Goal: Task Accomplishment & Management: Manage account settings

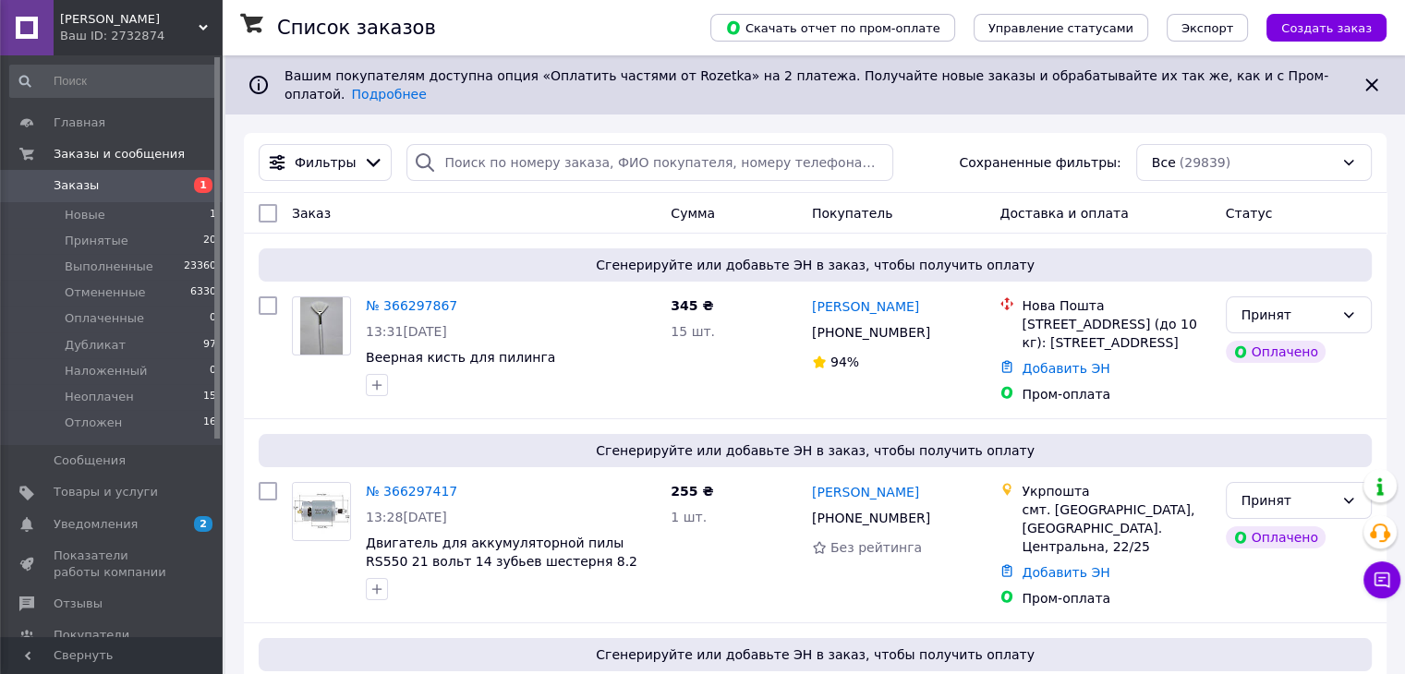
click at [153, 38] on div "Ваш ID: 2732874" at bounding box center [141, 36] width 162 height 17
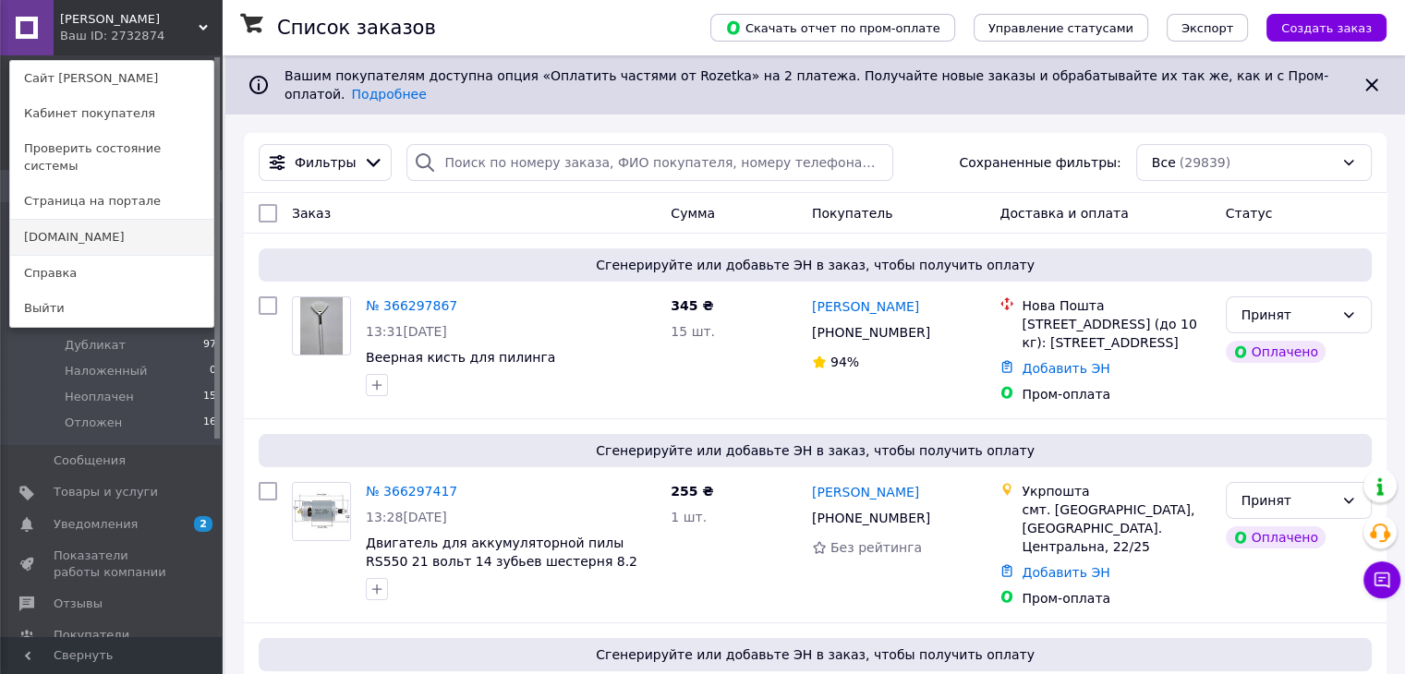
click at [64, 220] on link "[DOMAIN_NAME]" at bounding box center [111, 237] width 203 height 35
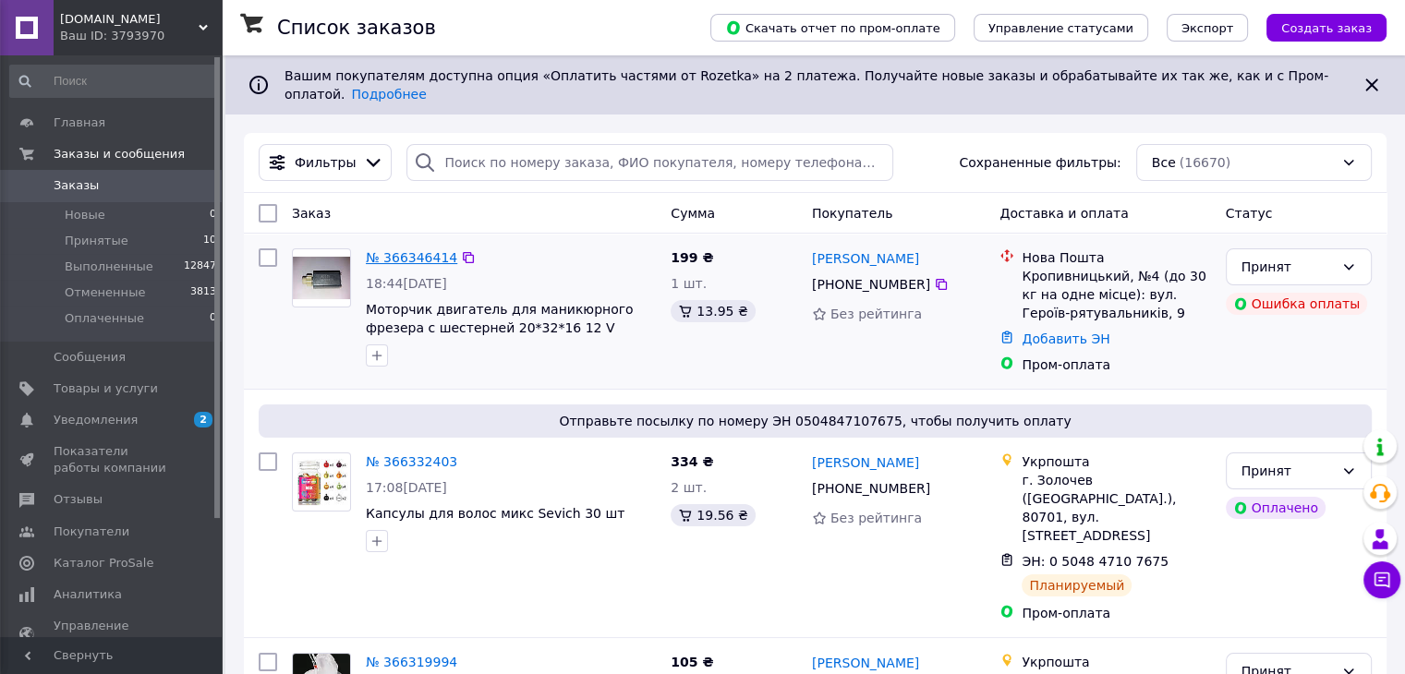
click at [412, 250] on link "№ 366346414" at bounding box center [411, 257] width 91 height 15
click at [113, 33] on div "Ваш ID: 3793970" at bounding box center [141, 36] width 162 height 17
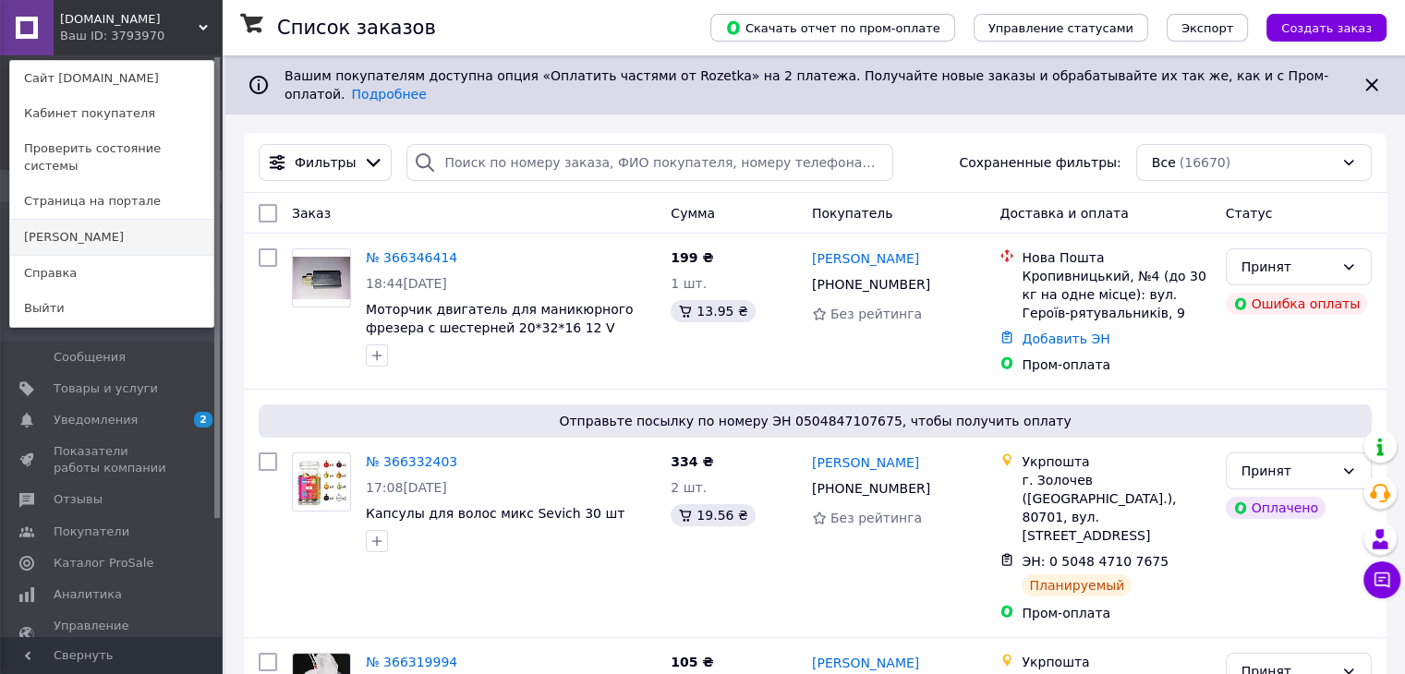
click at [61, 220] on link "[PERSON_NAME]" at bounding box center [111, 237] width 203 height 35
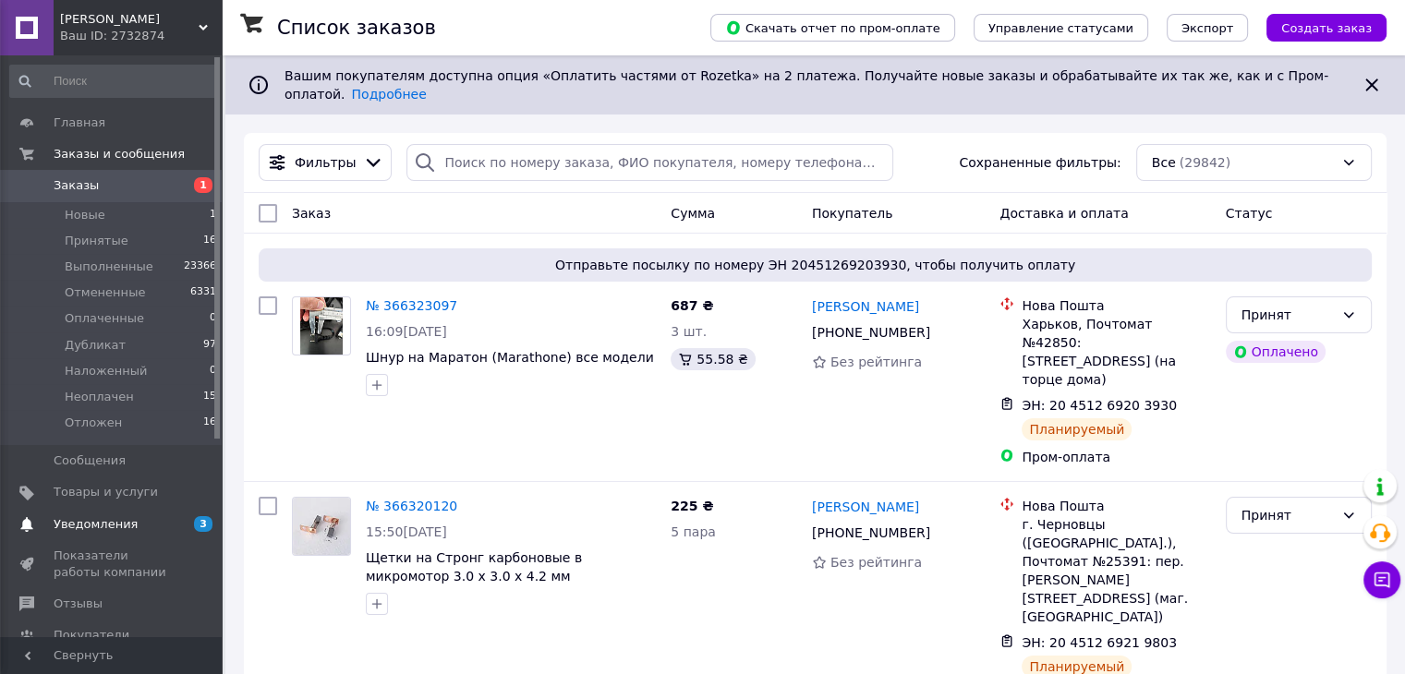
click at [104, 524] on span "Уведомления" at bounding box center [96, 524] width 84 height 17
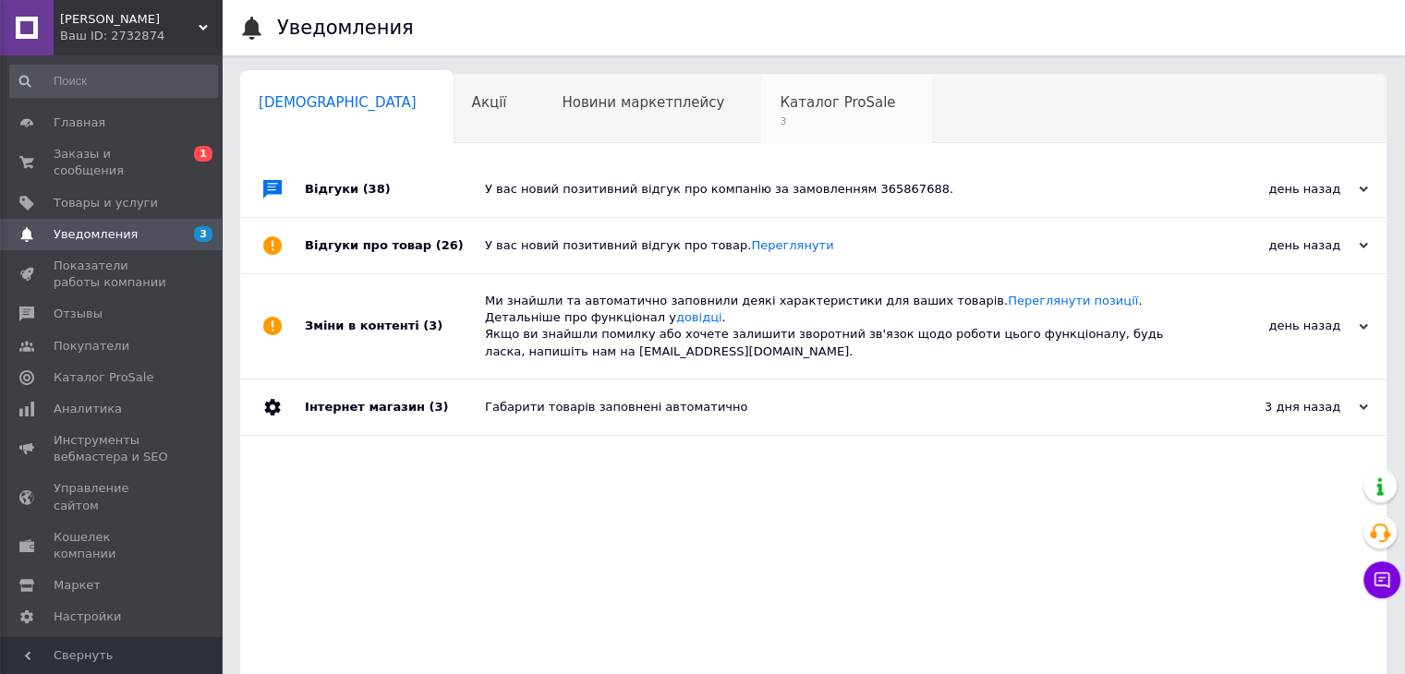
click at [779, 124] on span "3" at bounding box center [836, 122] width 115 height 14
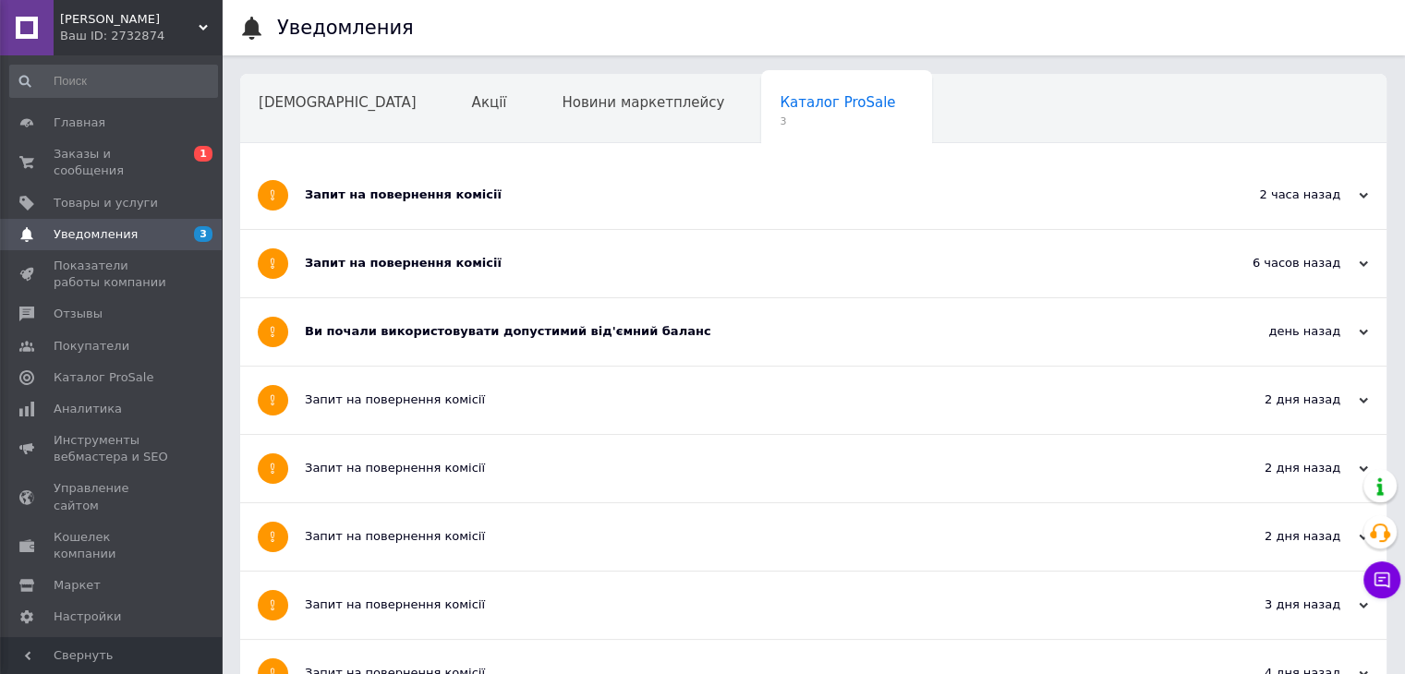
click at [390, 191] on div "Запит на повернення комісії" at bounding box center [744, 195] width 878 height 17
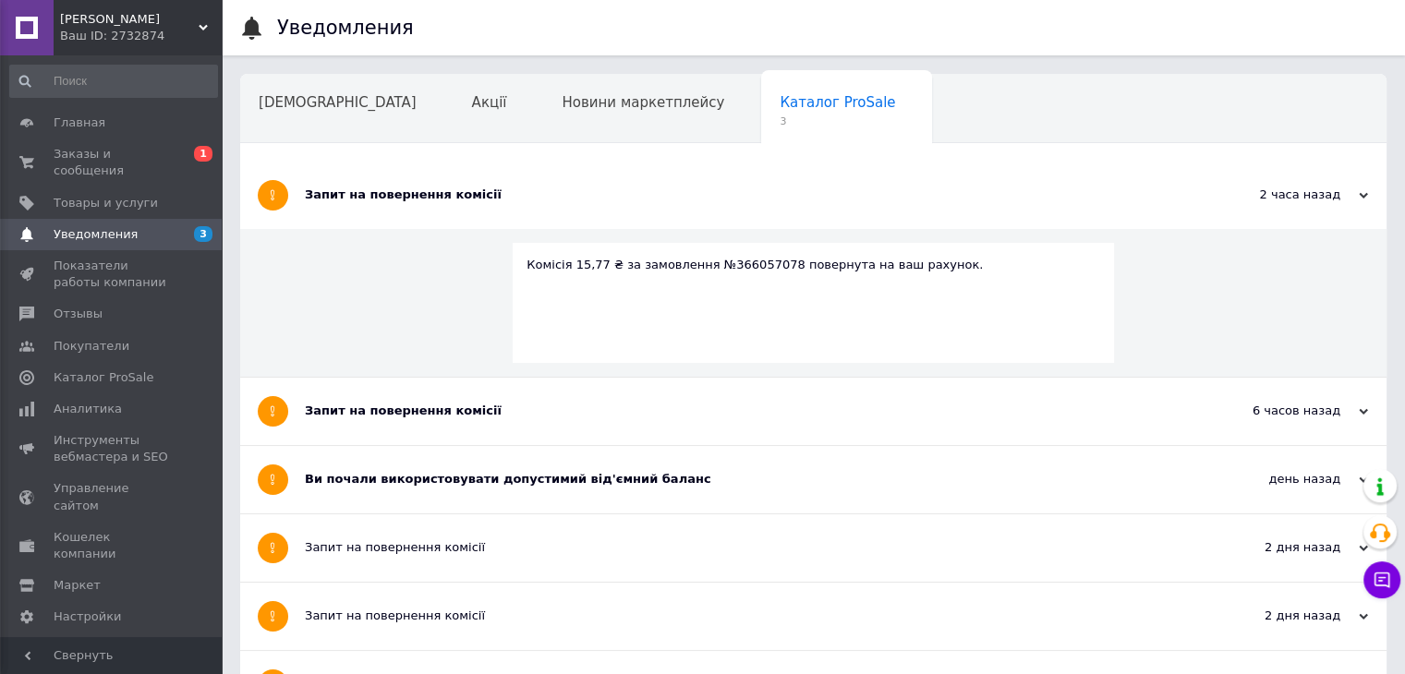
click at [384, 405] on div "Запит на повернення комісії" at bounding box center [744, 411] width 878 height 17
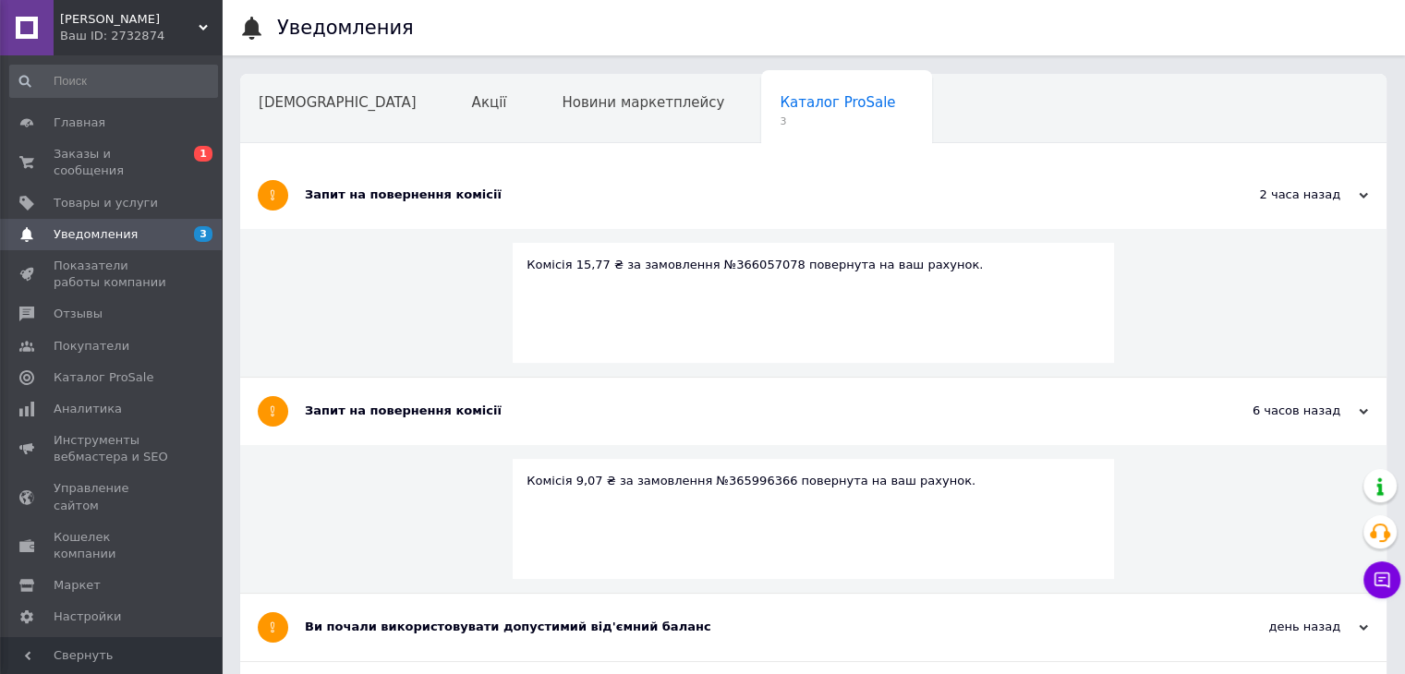
click at [384, 445] on div "Комісія 9,07 ₴ за замовлення №365996366 повернута на ваш рахунок." at bounding box center [813, 519] width 1146 height 149
click at [377, 407] on div "Запит на повернення комісії" at bounding box center [744, 411] width 878 height 17
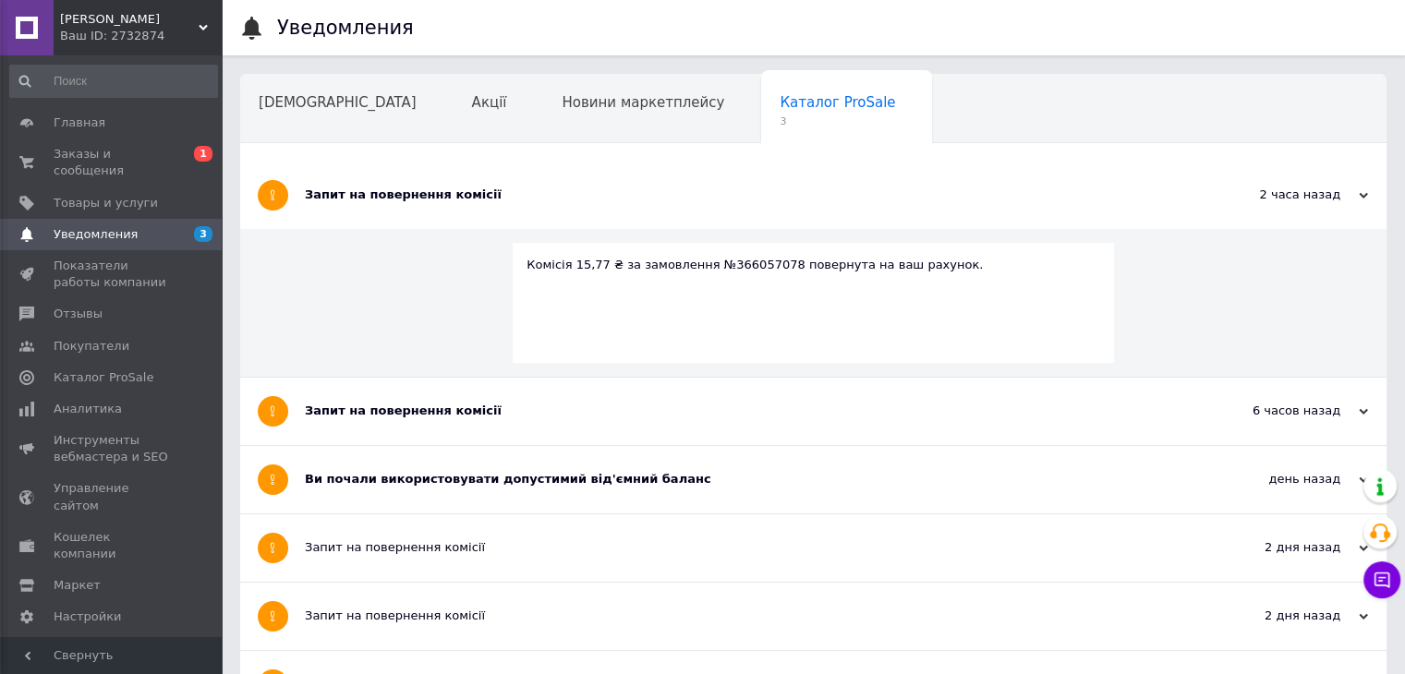
click at [366, 183] on div "Запит на повернення комісії" at bounding box center [744, 195] width 878 height 67
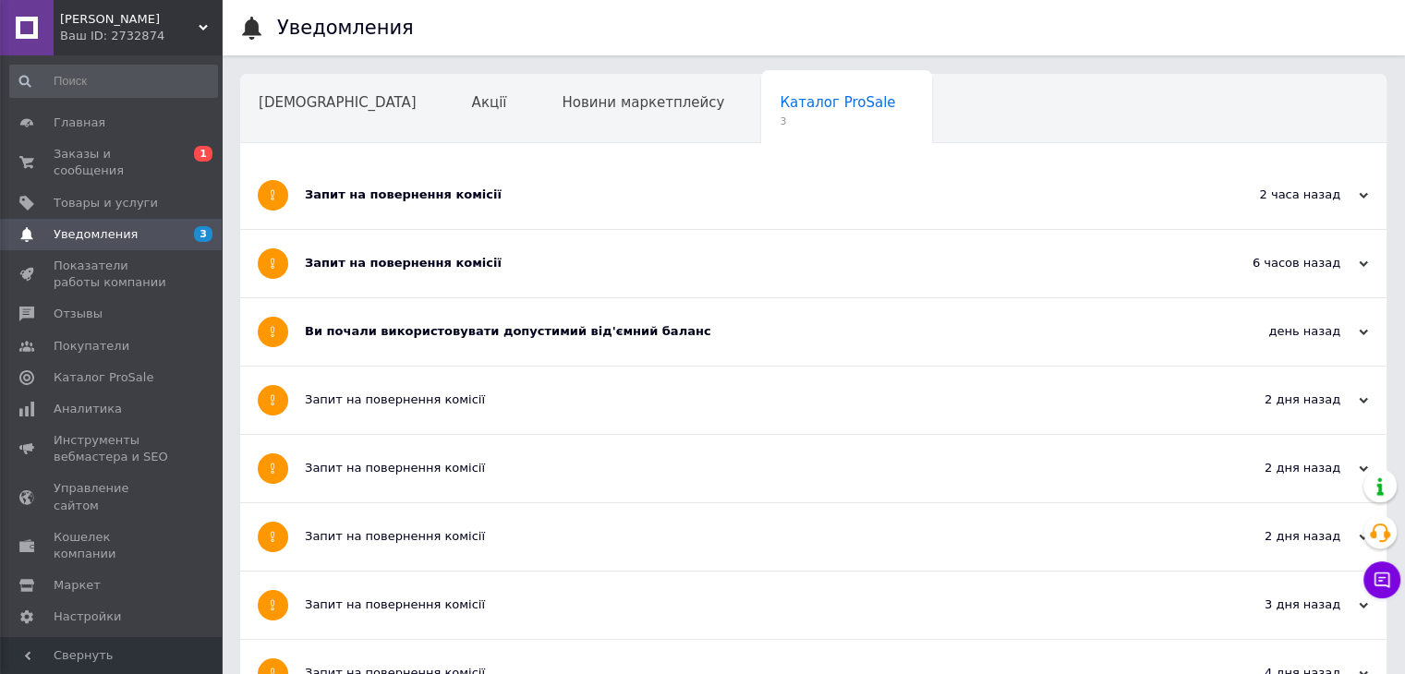
click at [373, 328] on div "Ви почали використовувати допустимий від'ємний баланс" at bounding box center [744, 331] width 878 height 17
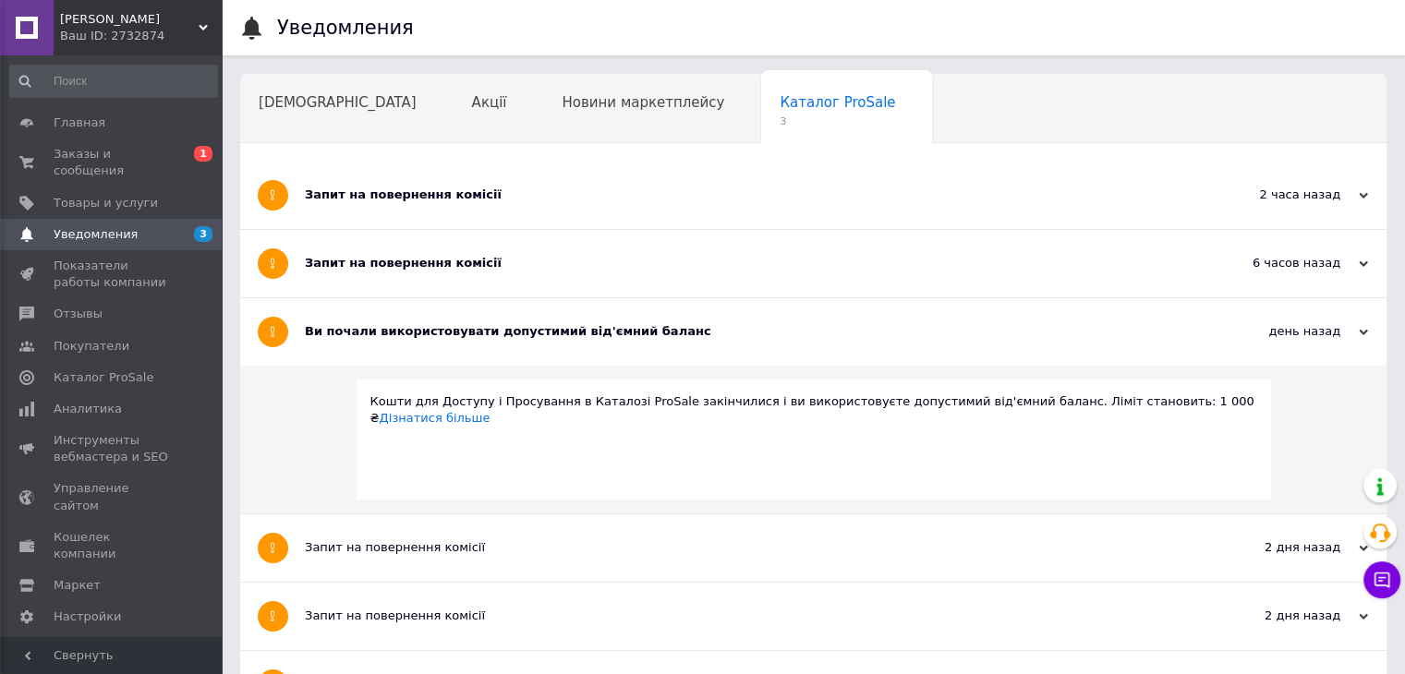
click at [373, 328] on div "Ви почали використовувати допустимий від'ємний баланс" at bounding box center [744, 331] width 878 height 17
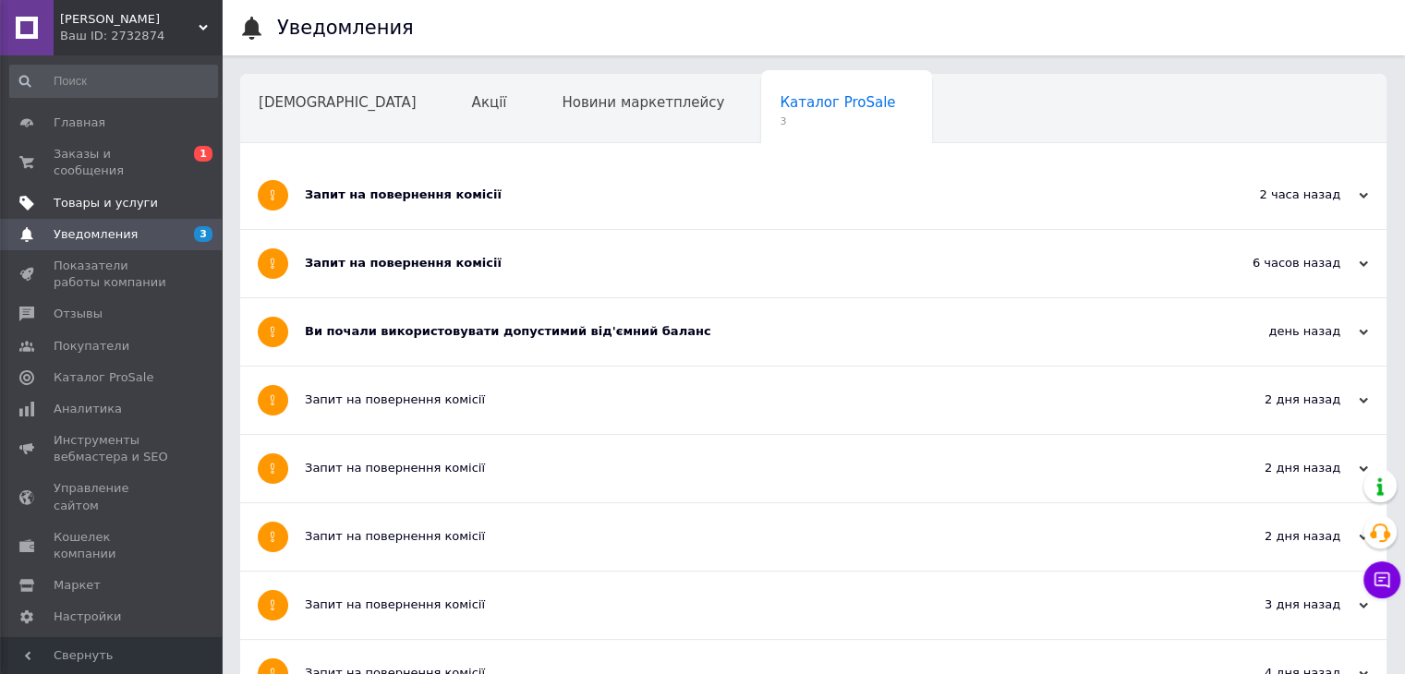
click at [99, 195] on span "Товары и услуги" at bounding box center [106, 203] width 104 height 17
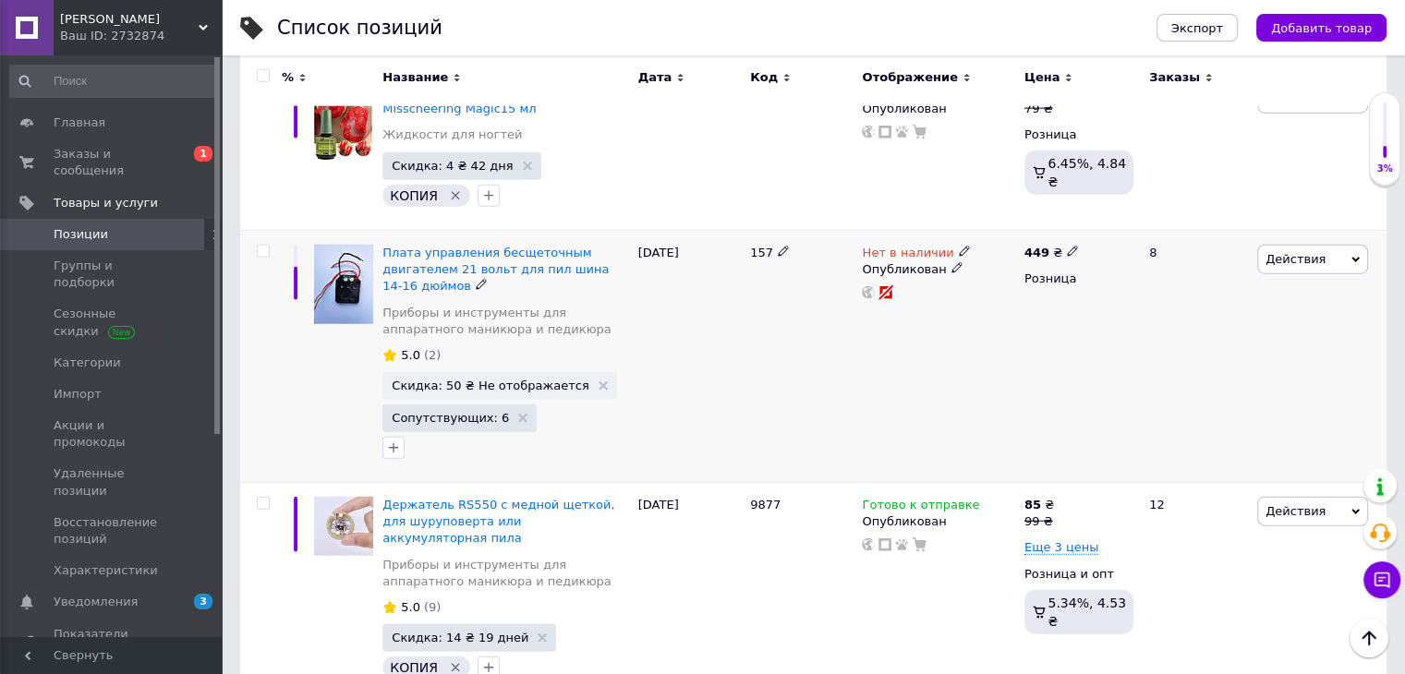
scroll to position [4803, 0]
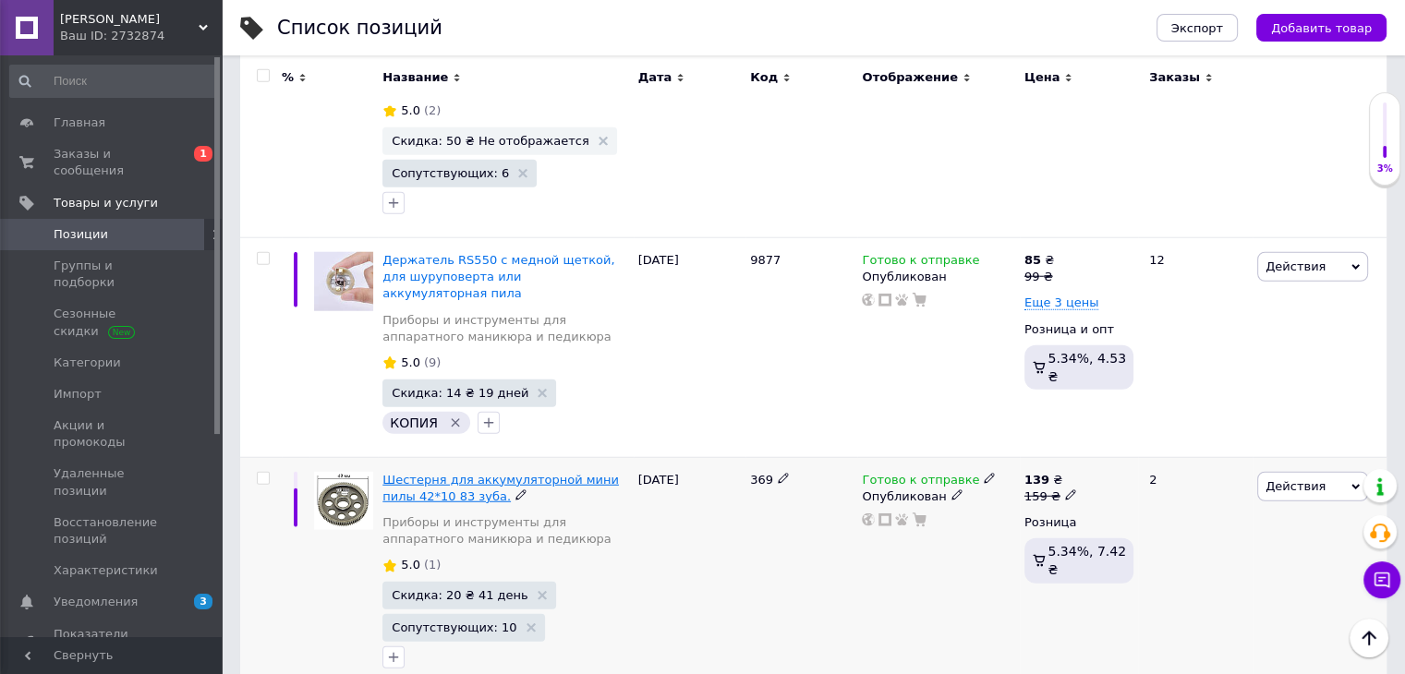
click at [559, 473] on span "Шестерня для аккумуляторной мини пилы 42*10 83 зуба." at bounding box center [500, 488] width 236 height 30
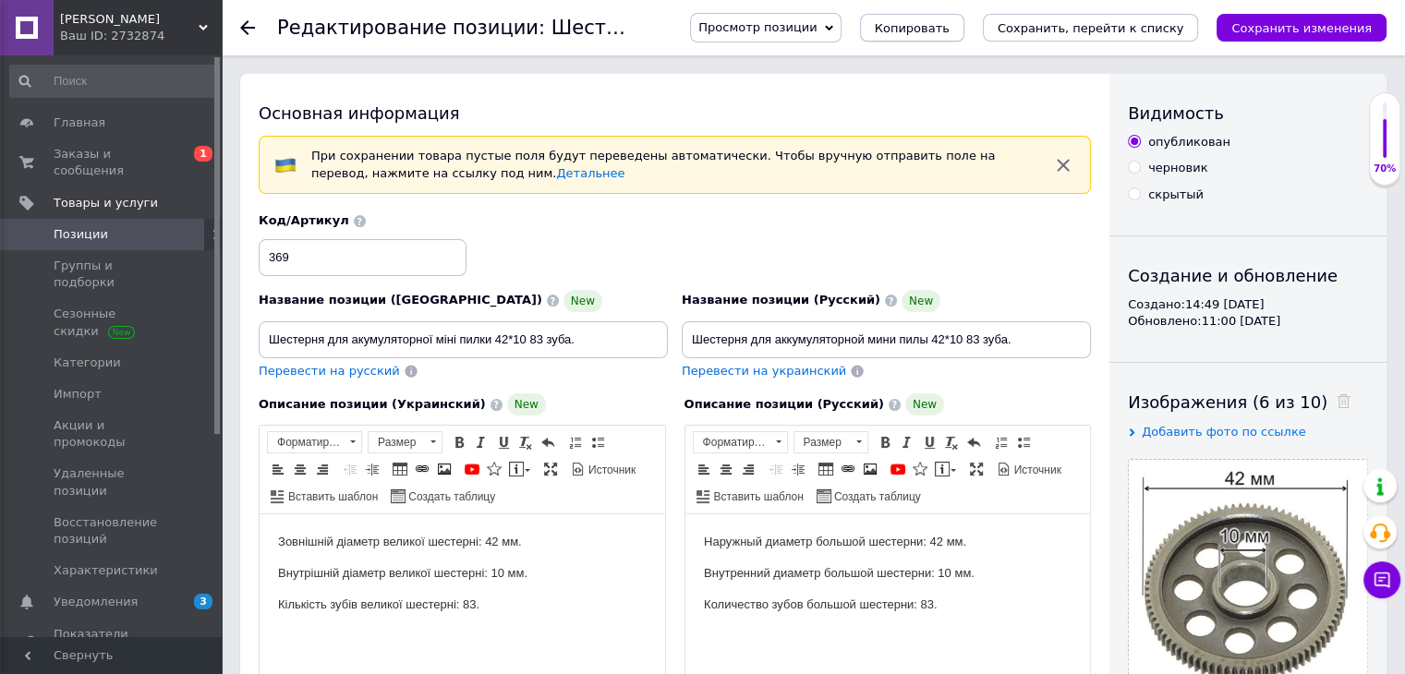
click at [949, 29] on span "Копировать" at bounding box center [912, 28] width 75 height 14
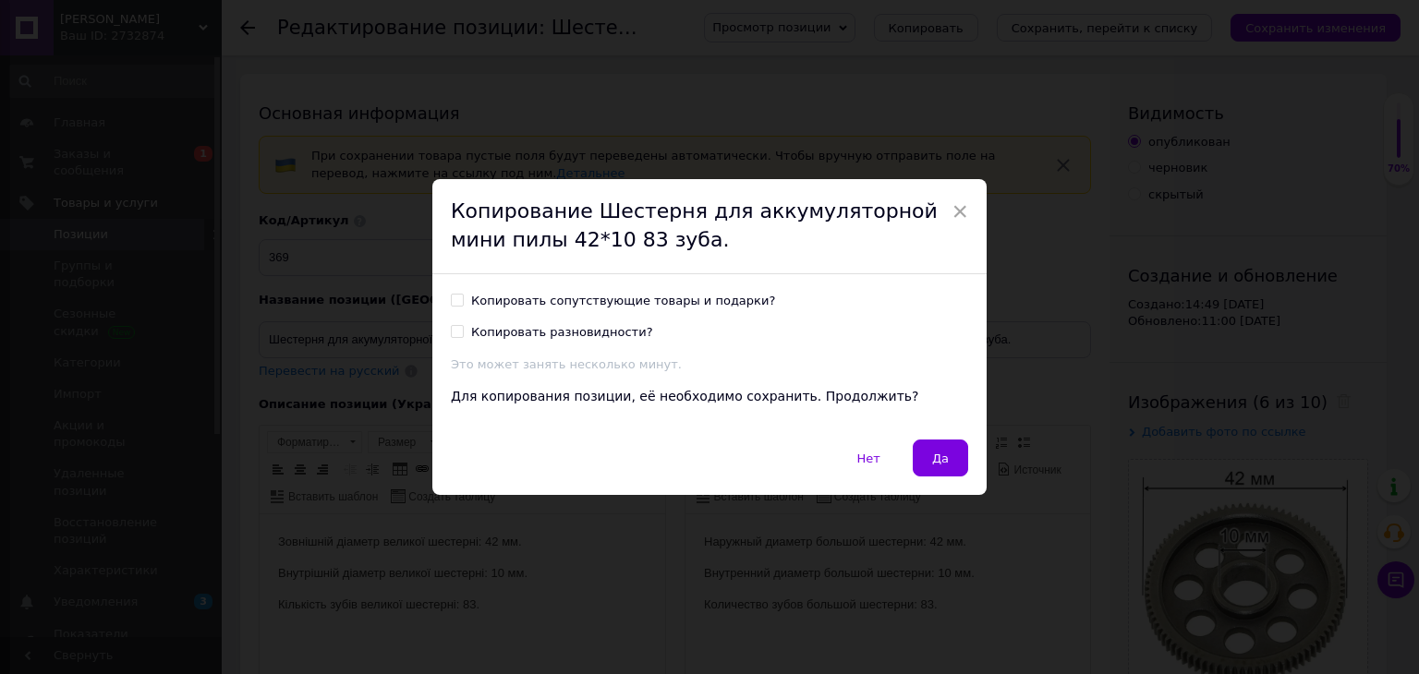
click at [537, 299] on div "Копировать сопутствующие товары и подарки?" at bounding box center [623, 301] width 304 height 17
click at [463, 299] on input "Копировать сопутствующие товары и подарки?" at bounding box center [457, 300] width 12 height 12
checkbox input "true"
click at [934, 455] on span "Да" at bounding box center [940, 459] width 17 height 14
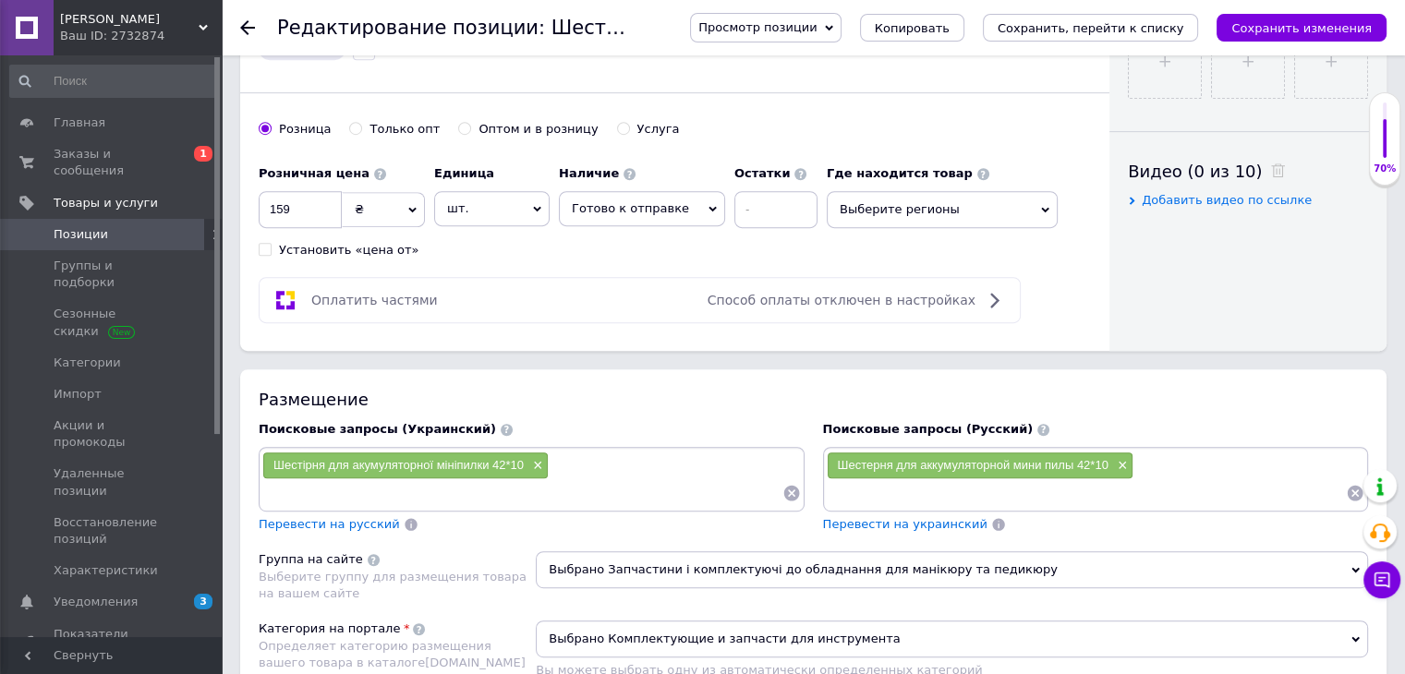
scroll to position [924, 0]
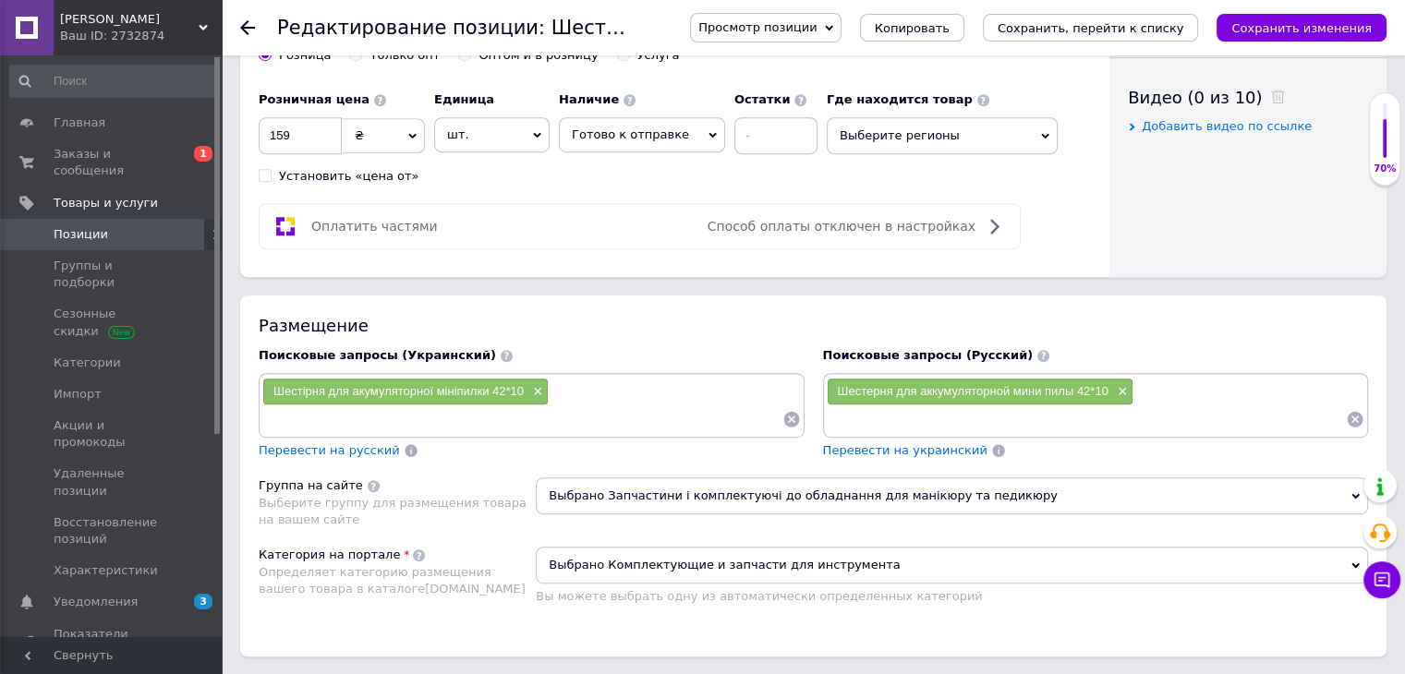
click at [973, 132] on span "Выберите регионы" at bounding box center [942, 135] width 231 height 37
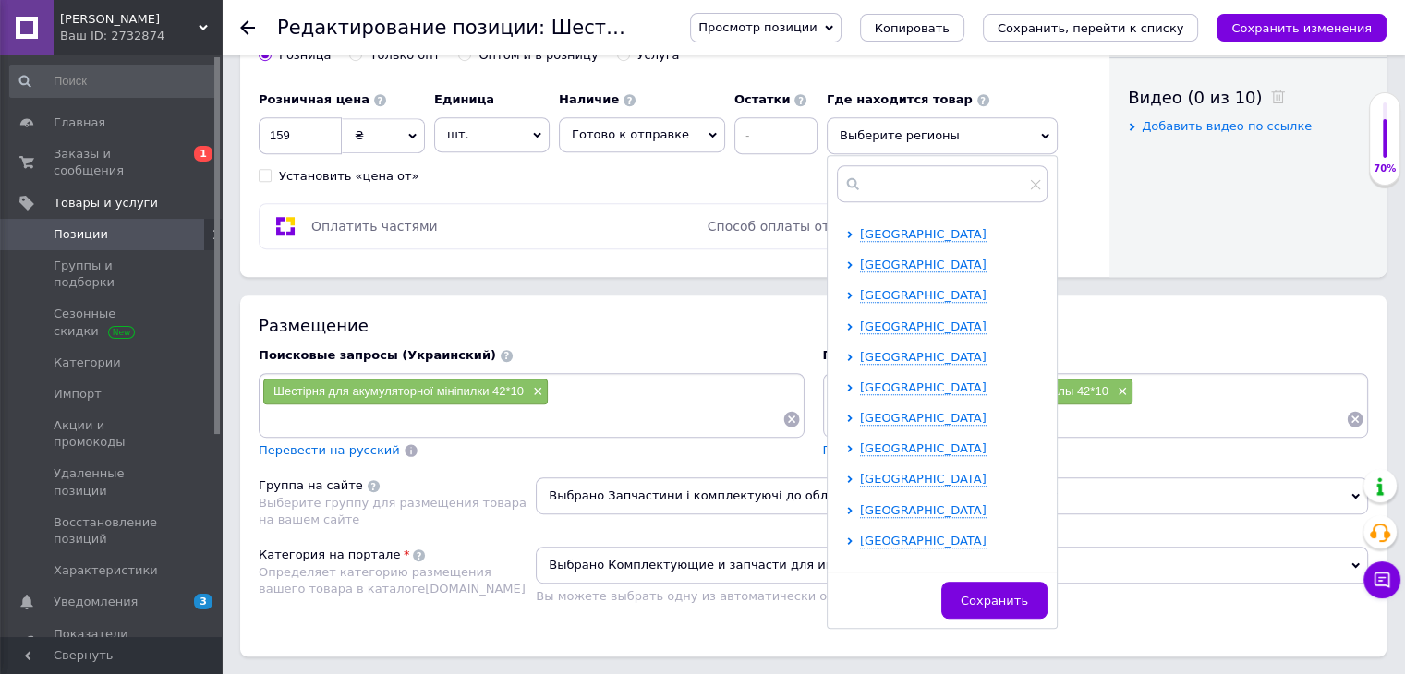
scroll to position [381, 0]
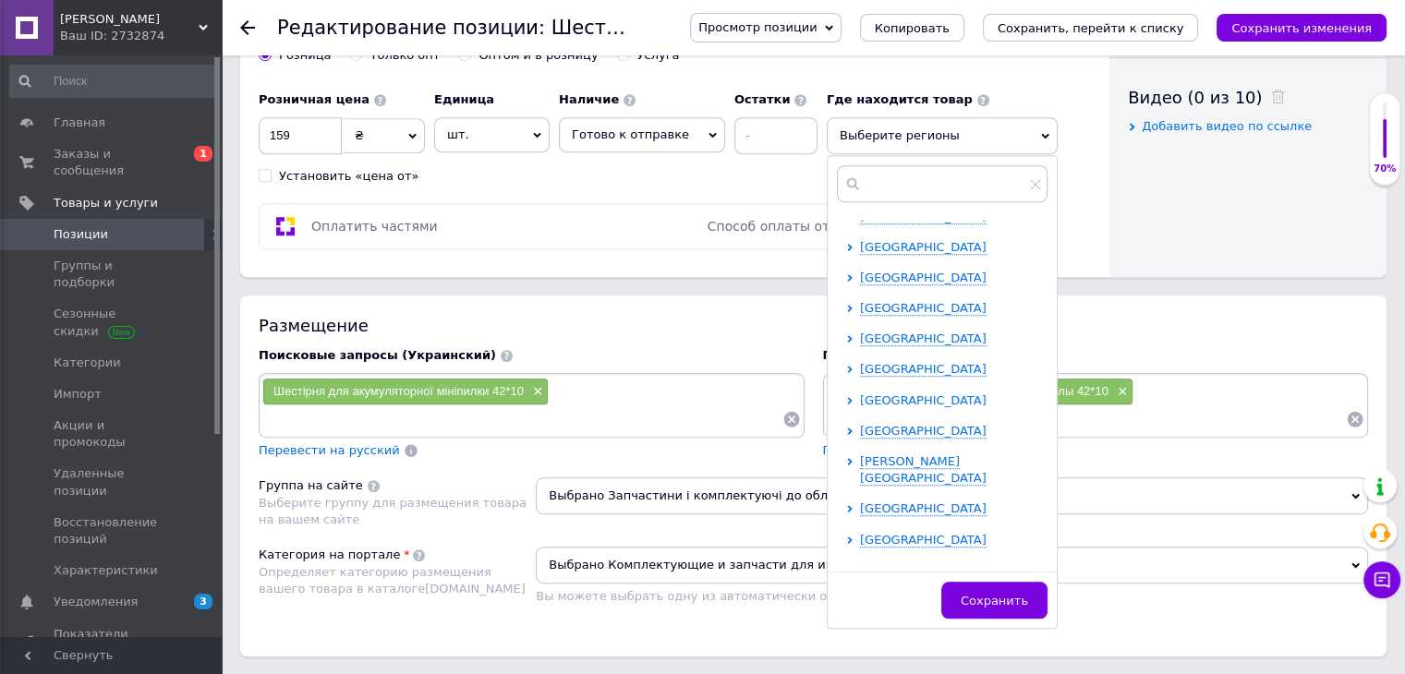
click at [875, 399] on span "Харьковская область" at bounding box center [923, 400] width 127 height 14
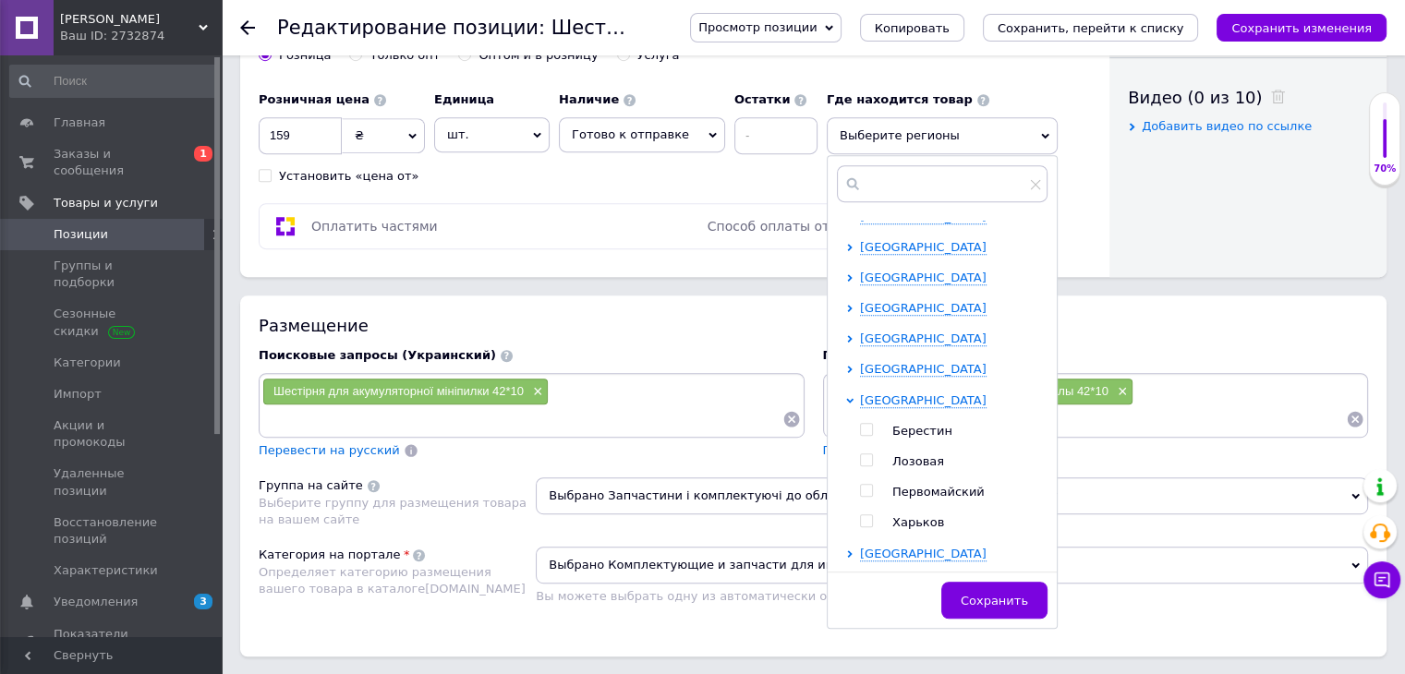
click at [860, 522] on input "checkbox" at bounding box center [866, 521] width 12 height 12
checkbox input "true"
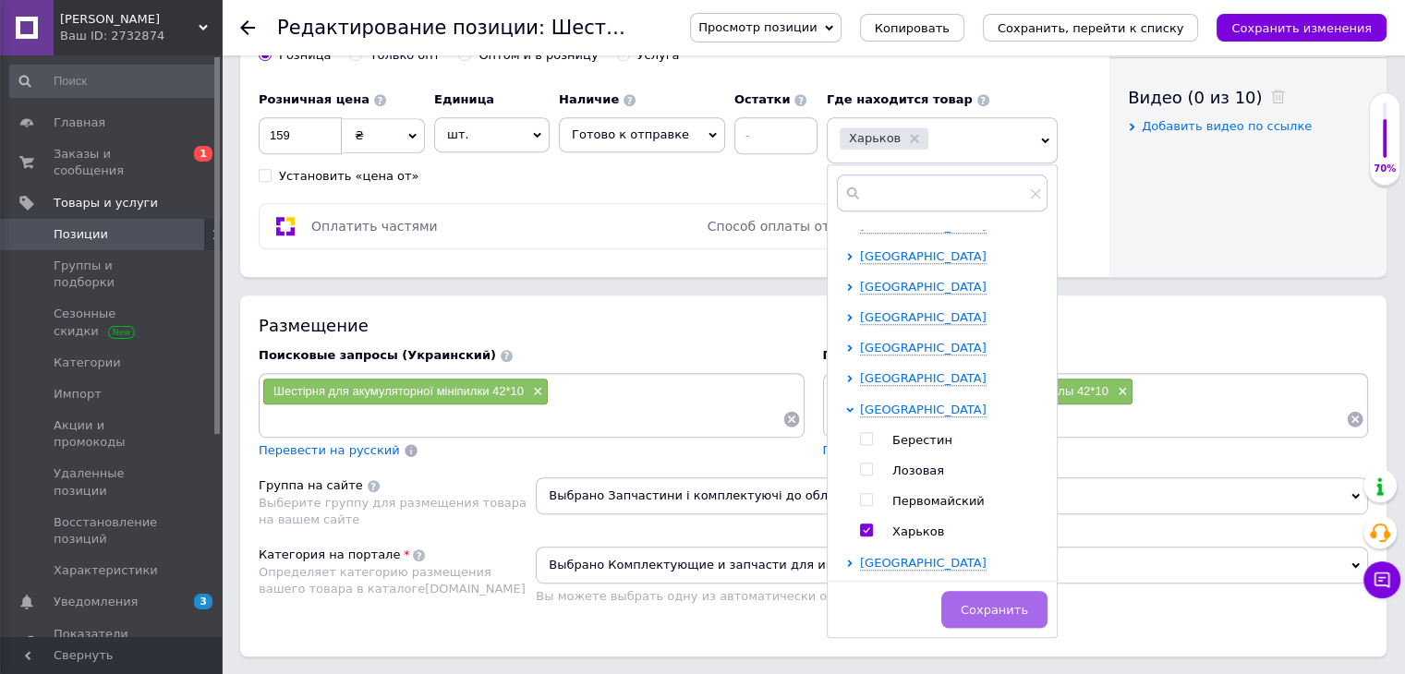
click at [971, 606] on span "Сохранить" at bounding box center [994, 610] width 67 height 14
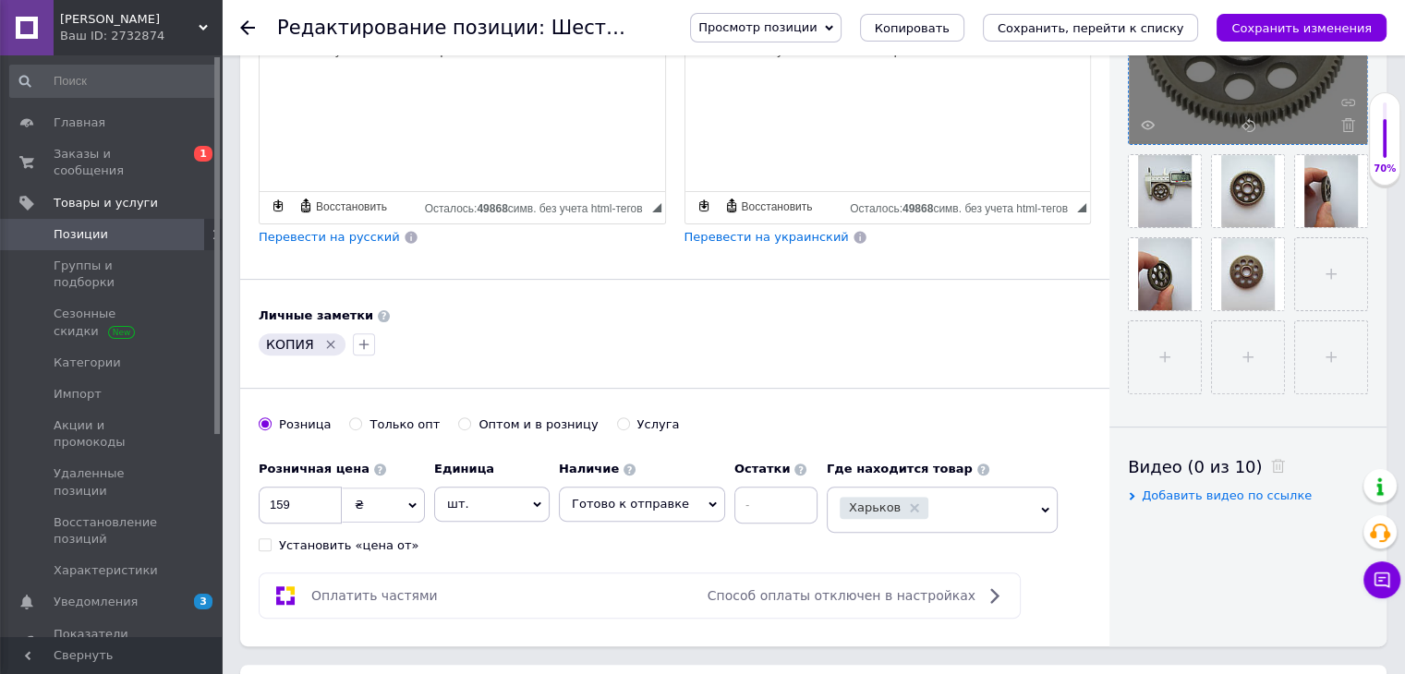
scroll to position [369, 0]
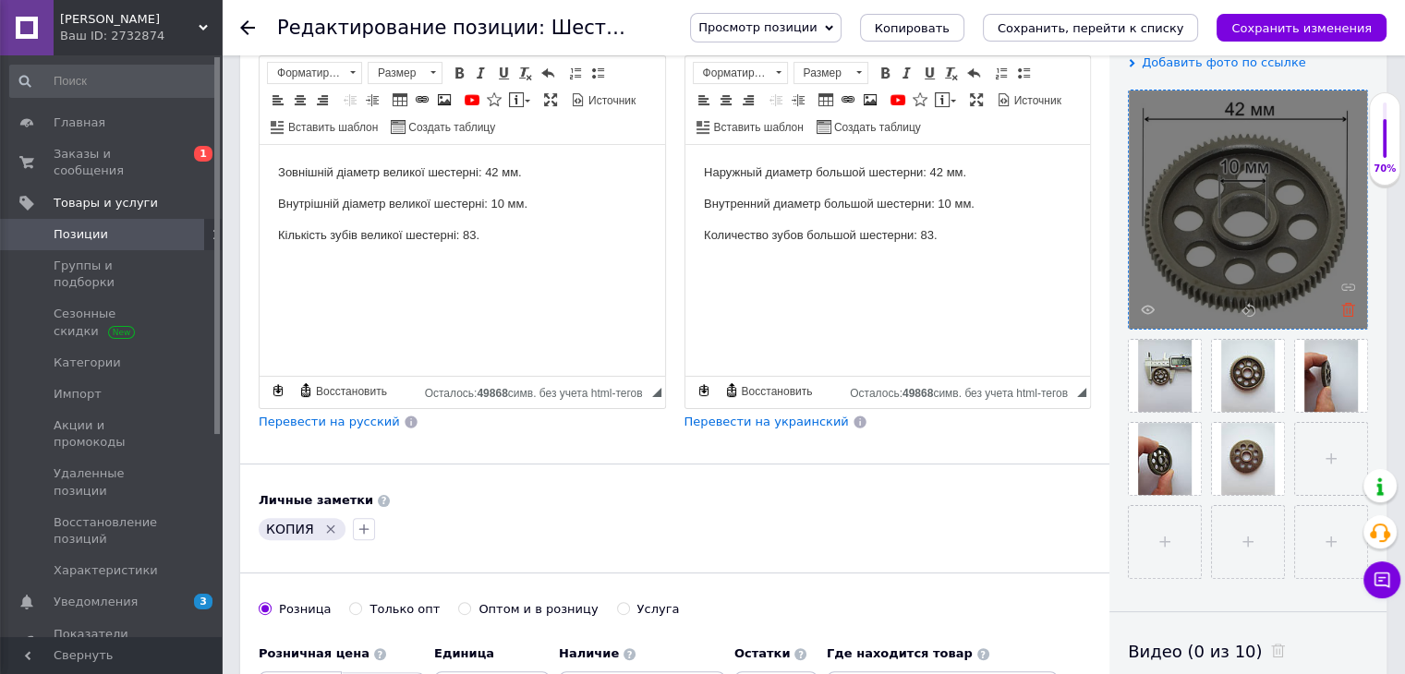
click at [1346, 307] on icon at bounding box center [1348, 310] width 14 height 14
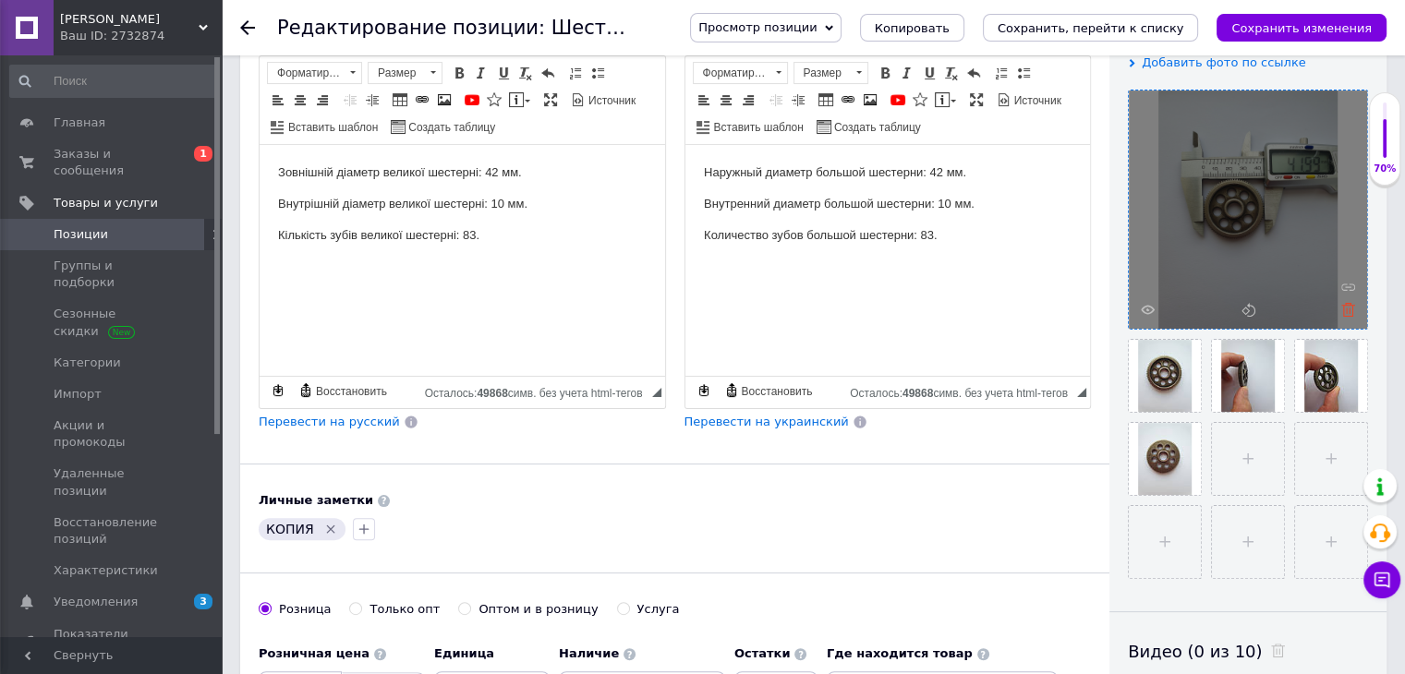
click at [1346, 310] on use at bounding box center [1348, 310] width 14 height 14
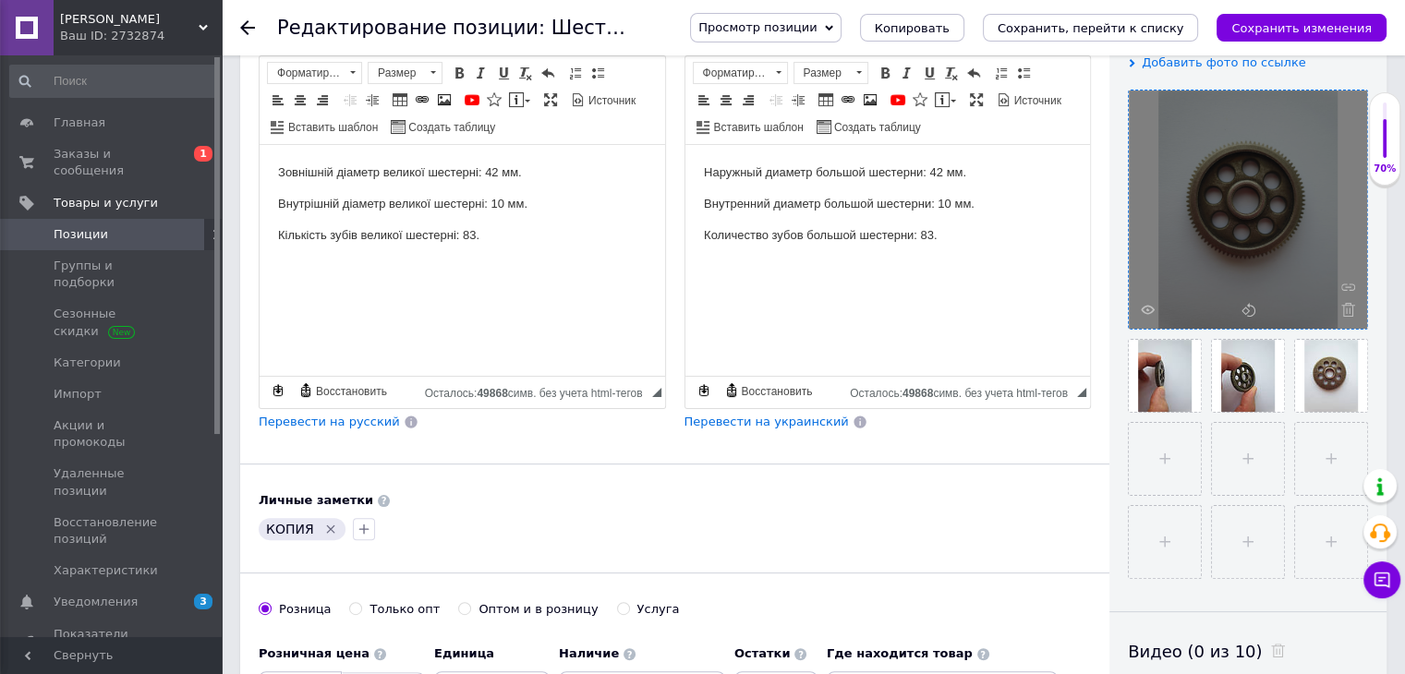
click at [1346, 310] on use at bounding box center [1348, 310] width 14 height 14
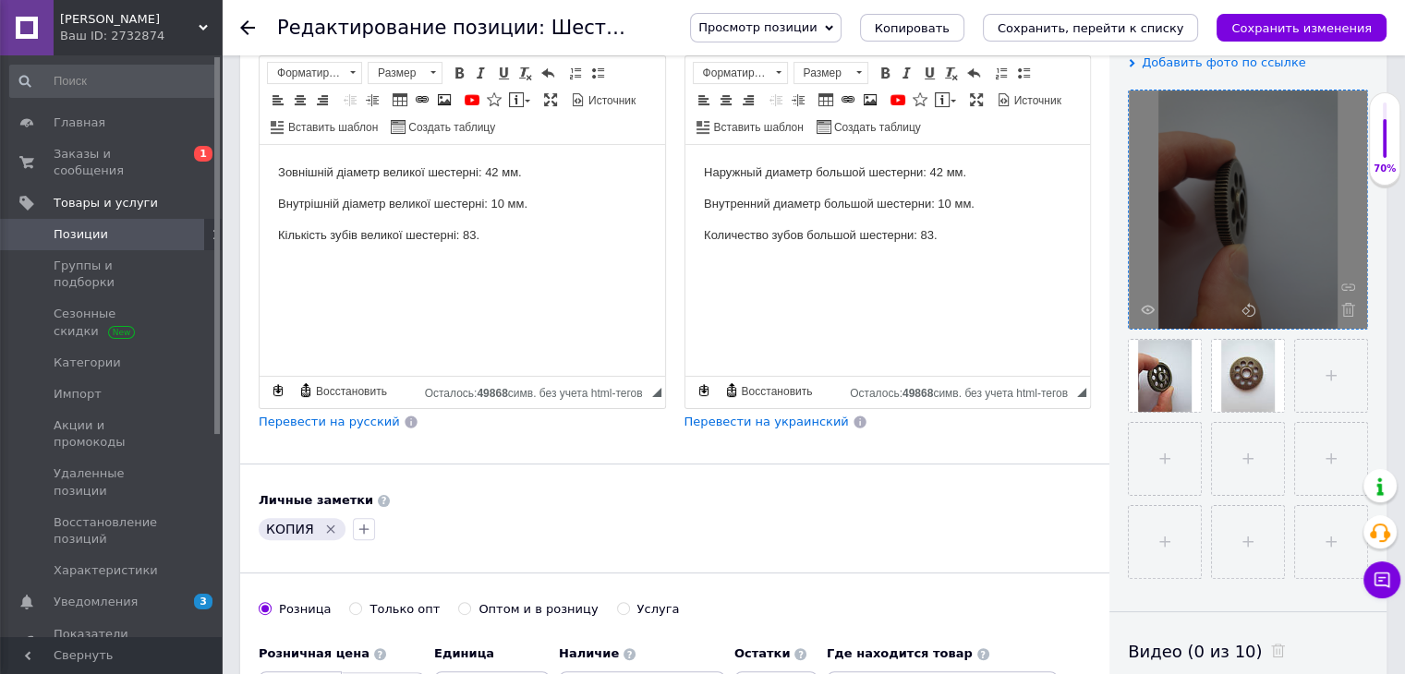
click at [1346, 310] on use at bounding box center [1348, 310] width 14 height 14
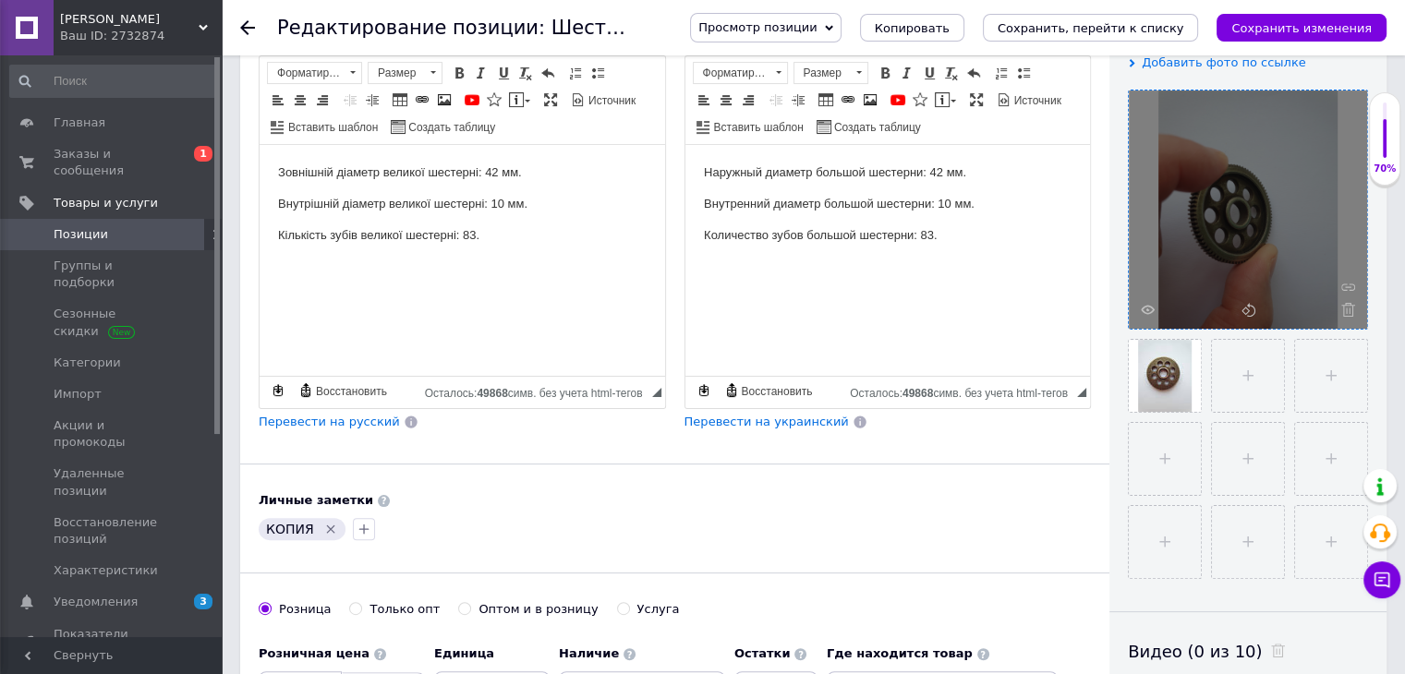
click at [1346, 310] on use at bounding box center [1348, 310] width 14 height 14
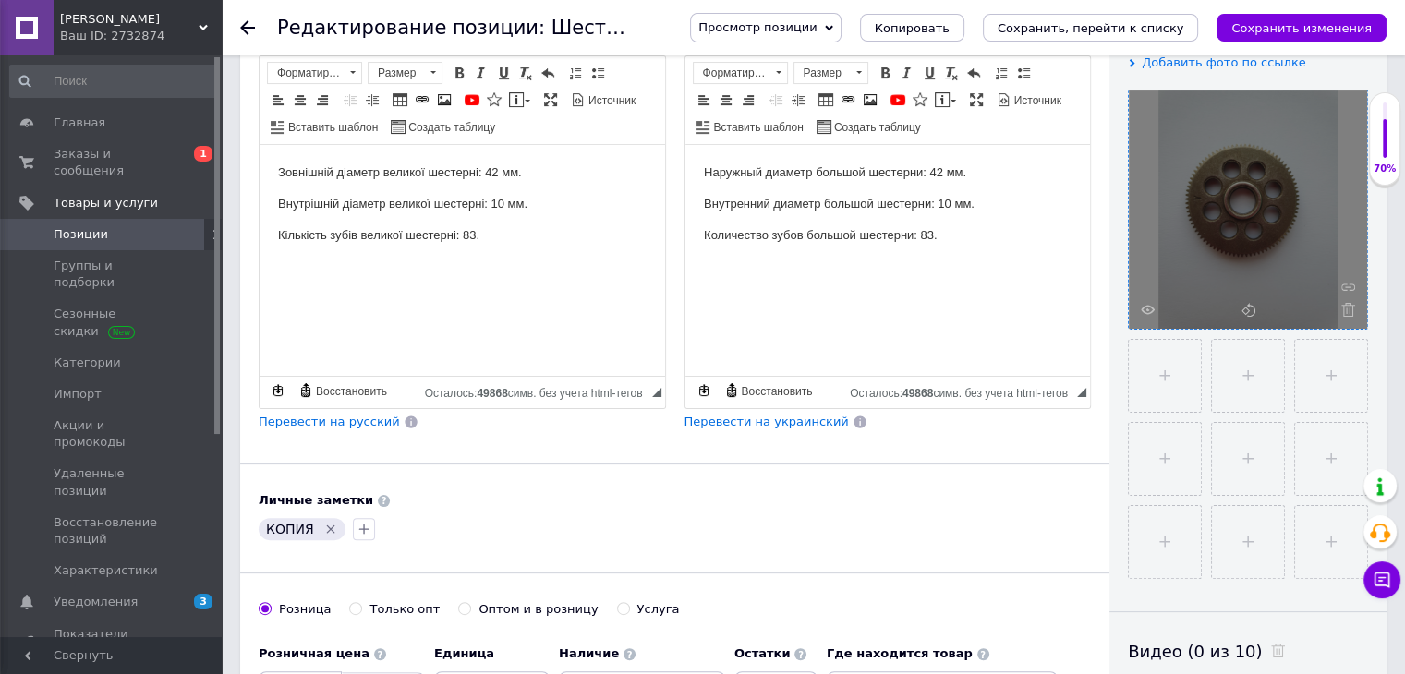
click at [1346, 310] on use at bounding box center [1348, 310] width 14 height 14
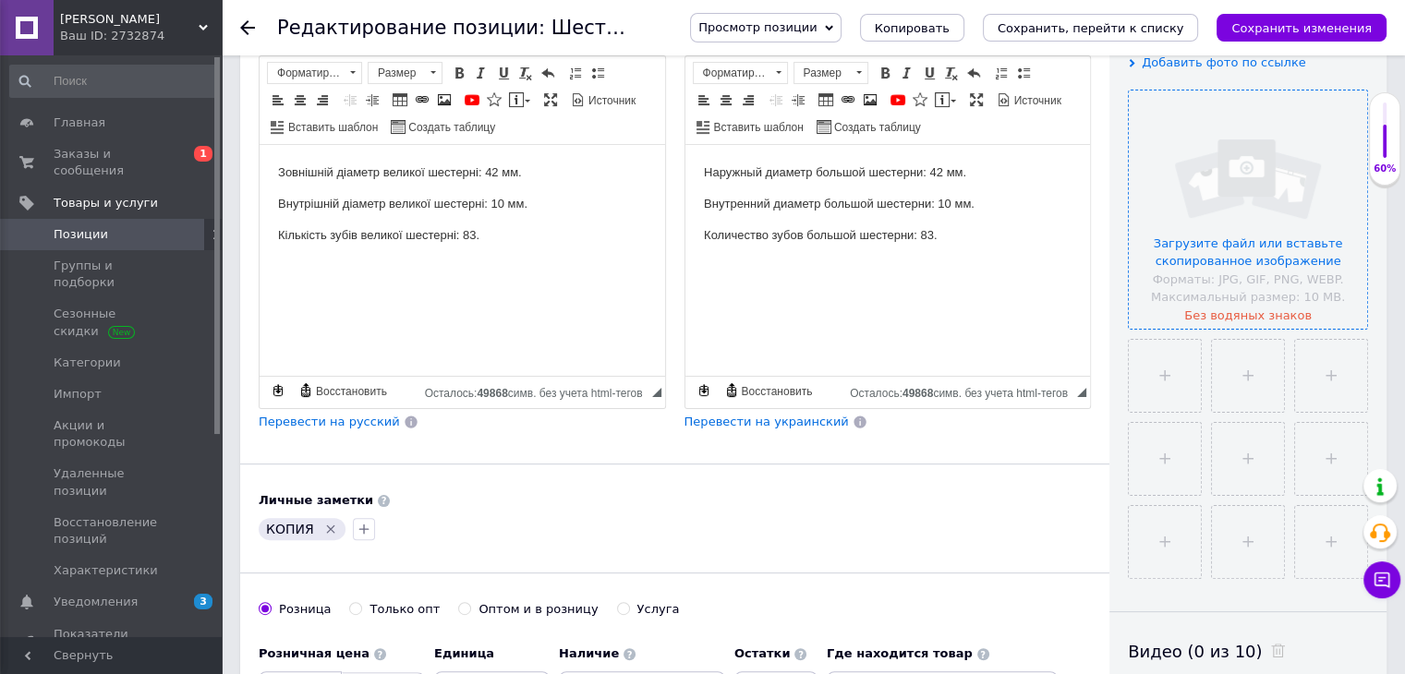
click at [1235, 254] on input "file" at bounding box center [1248, 210] width 238 height 238
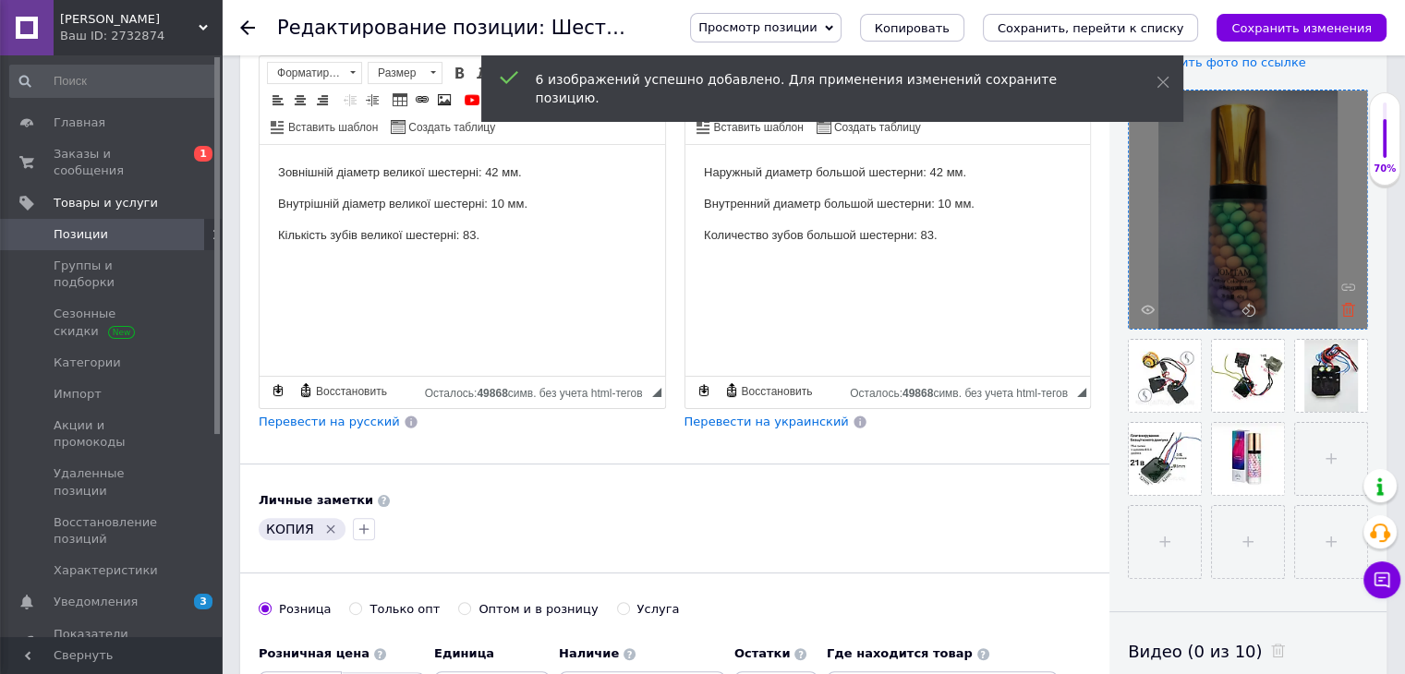
click at [1347, 309] on icon at bounding box center [1348, 310] width 14 height 14
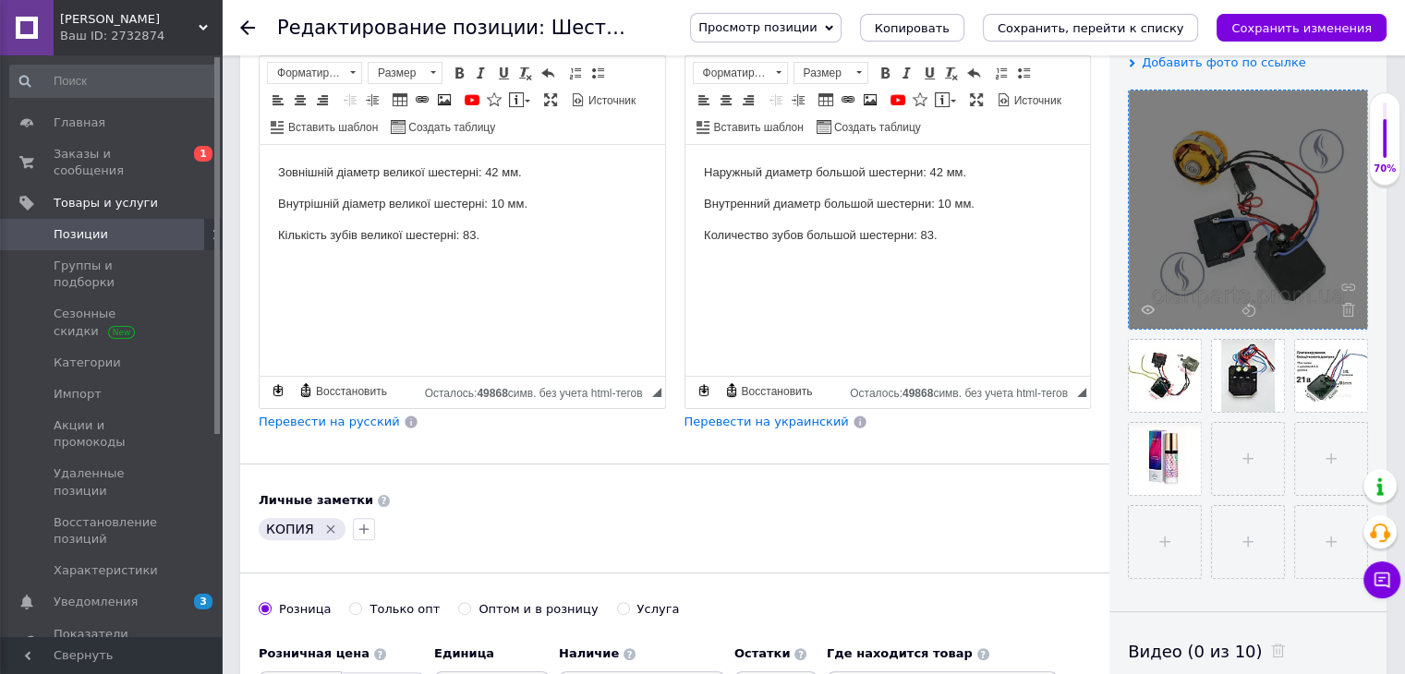
click at [1347, 309] on icon at bounding box center [1348, 310] width 14 height 14
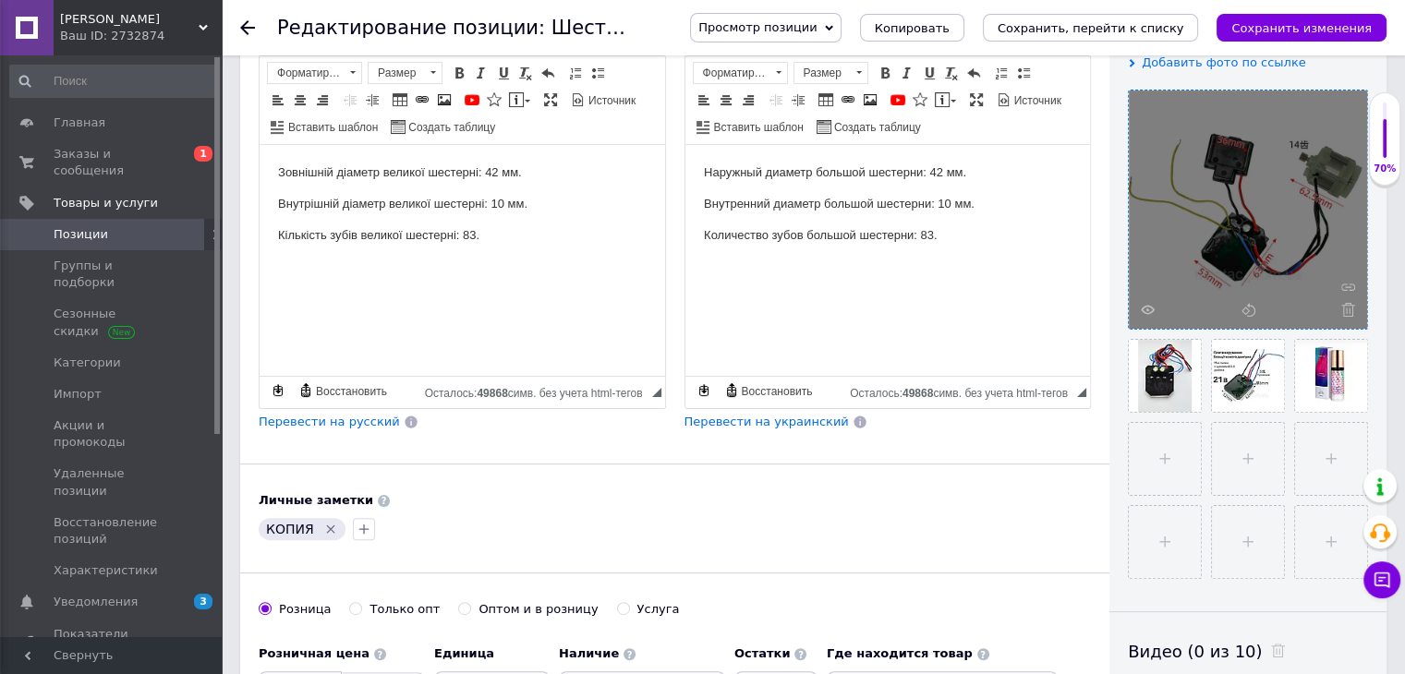
click at [1347, 309] on icon at bounding box center [1348, 310] width 14 height 14
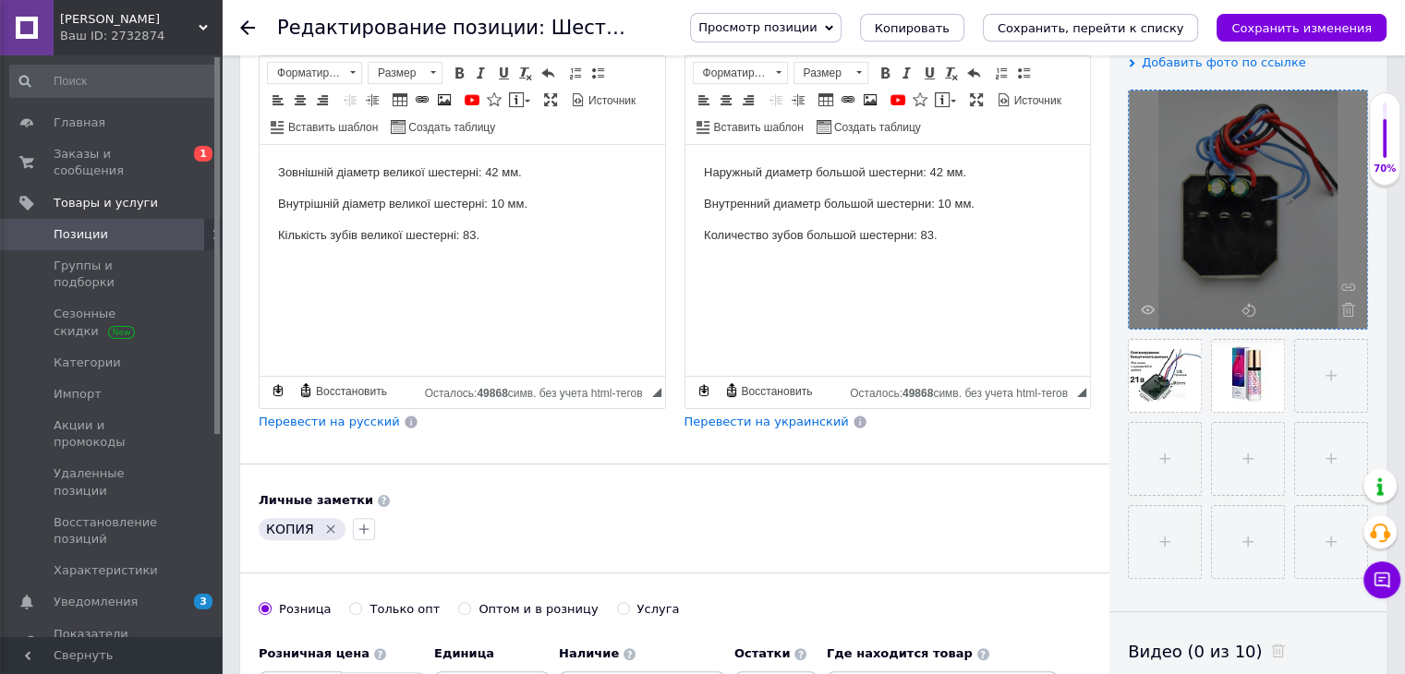
click at [1347, 309] on icon at bounding box center [1348, 310] width 14 height 14
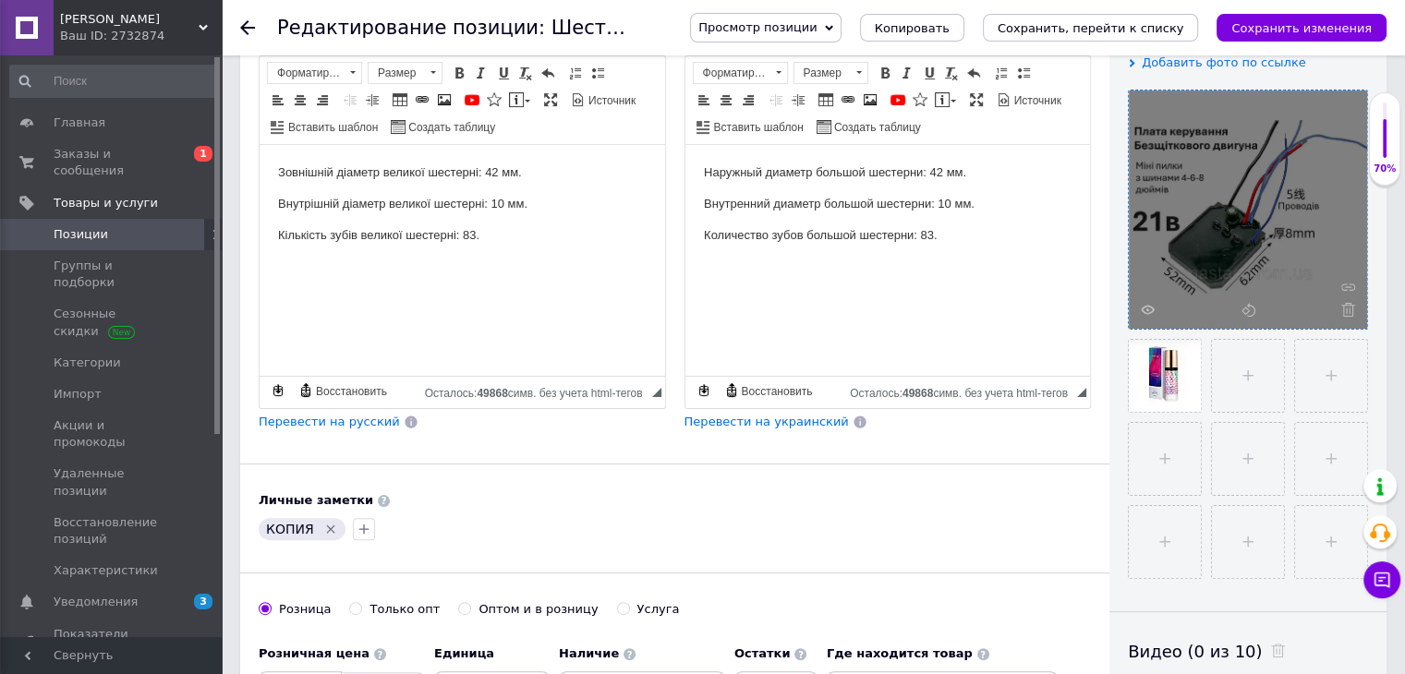
click at [1347, 309] on icon at bounding box center [1348, 310] width 14 height 14
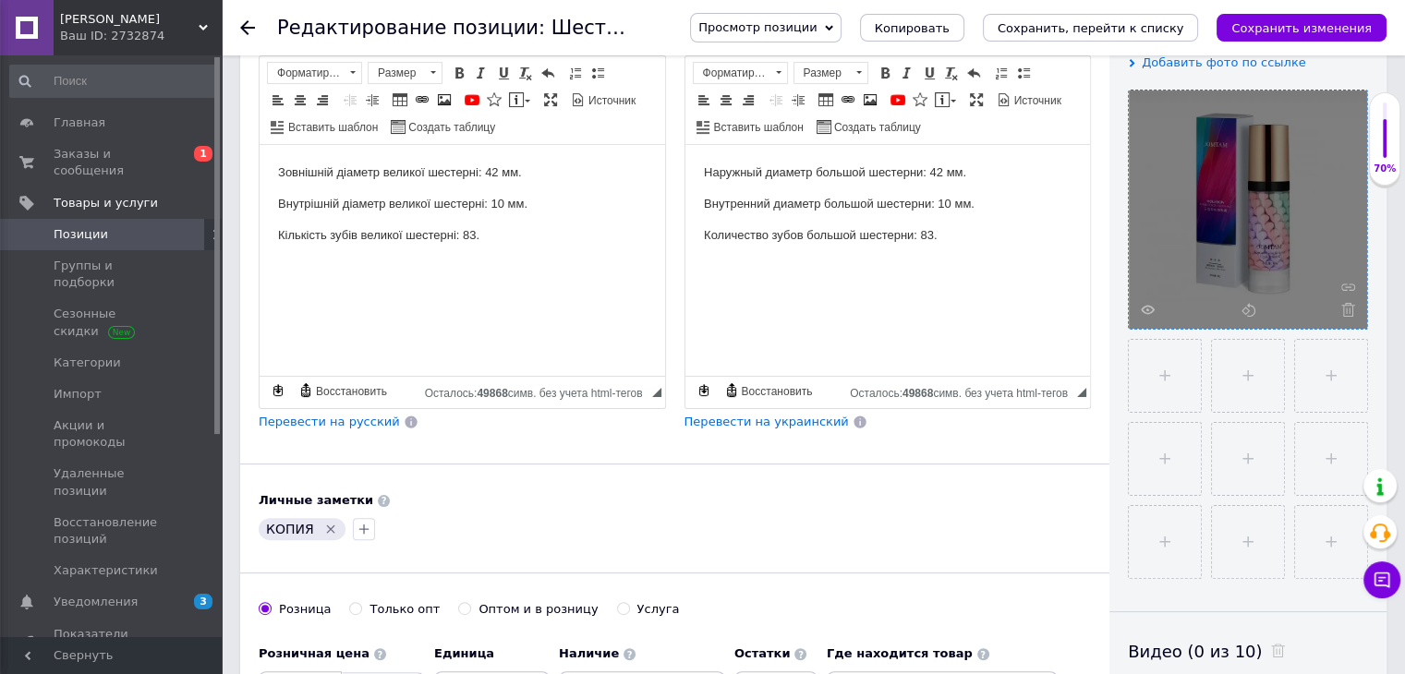
click at [1347, 309] on icon at bounding box center [1348, 310] width 14 height 14
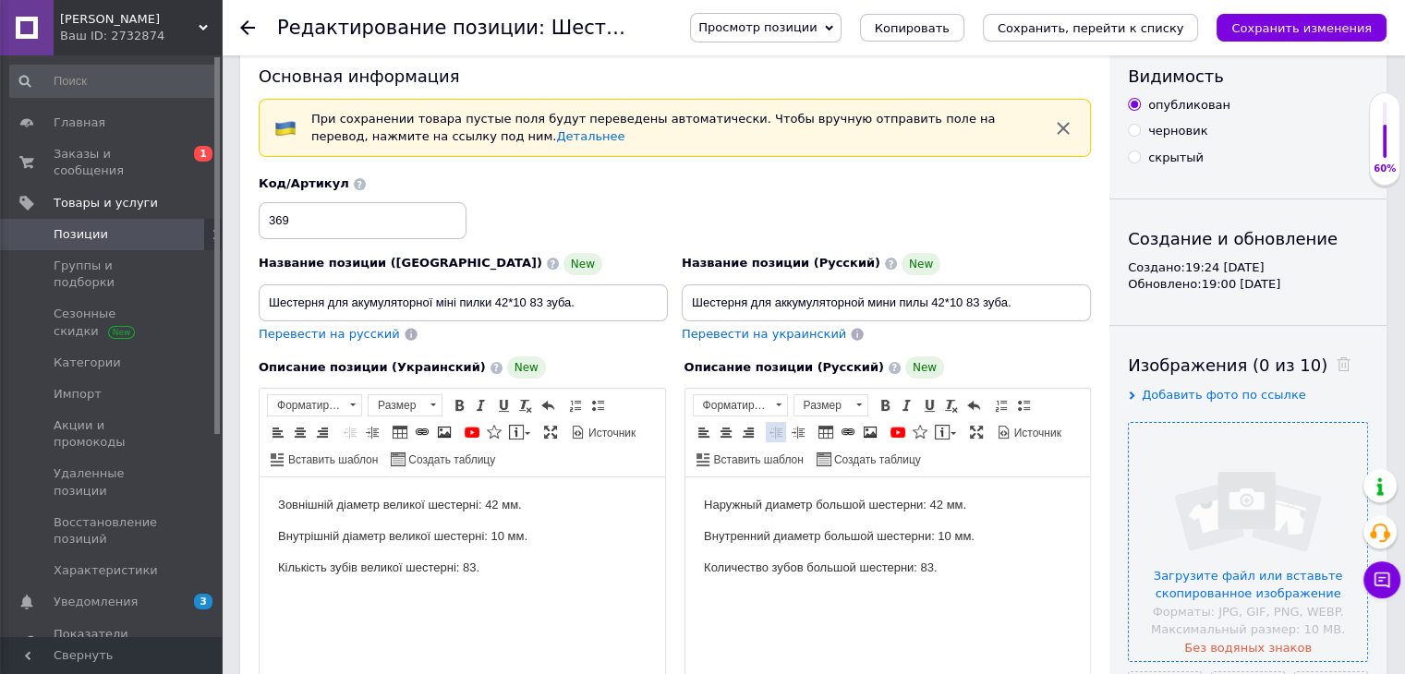
scroll to position [0, 0]
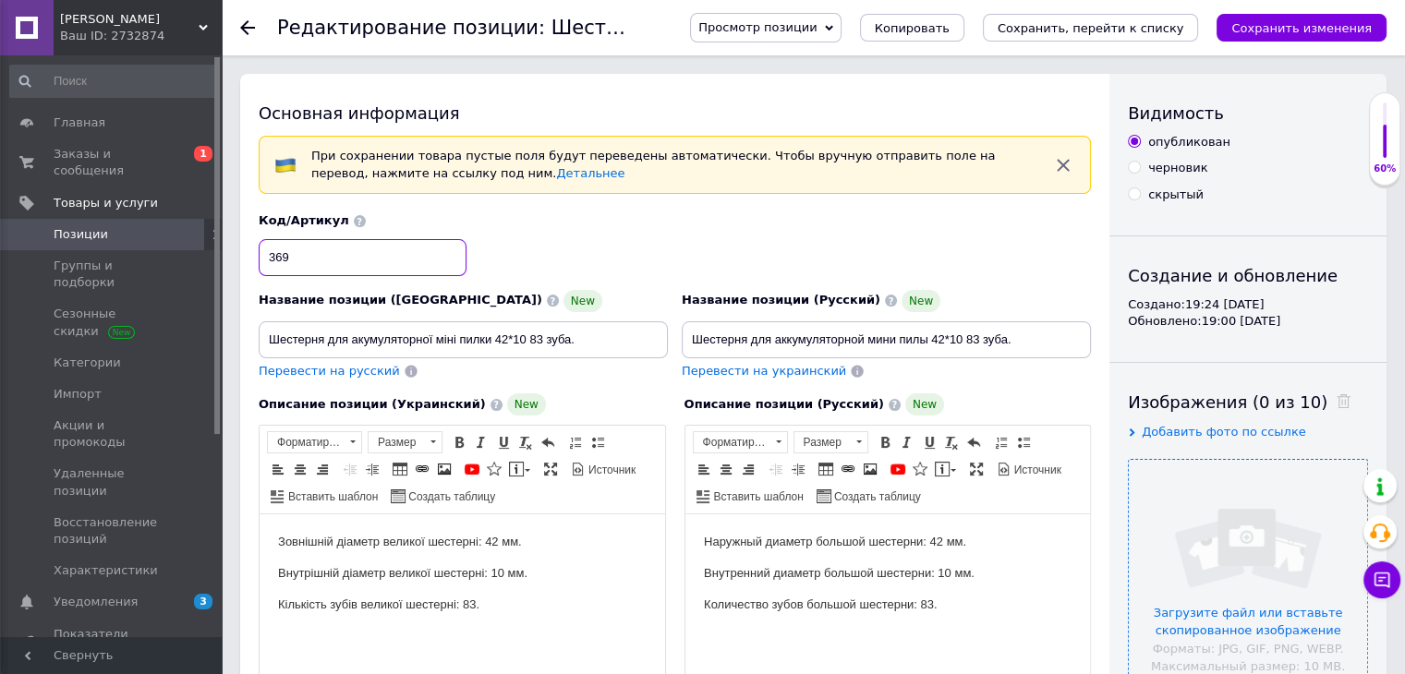
click at [337, 260] on input "369" at bounding box center [363, 257] width 208 height 37
type input "3699"
click at [1287, 24] on icon "Сохранить изменения" at bounding box center [1301, 28] width 140 height 14
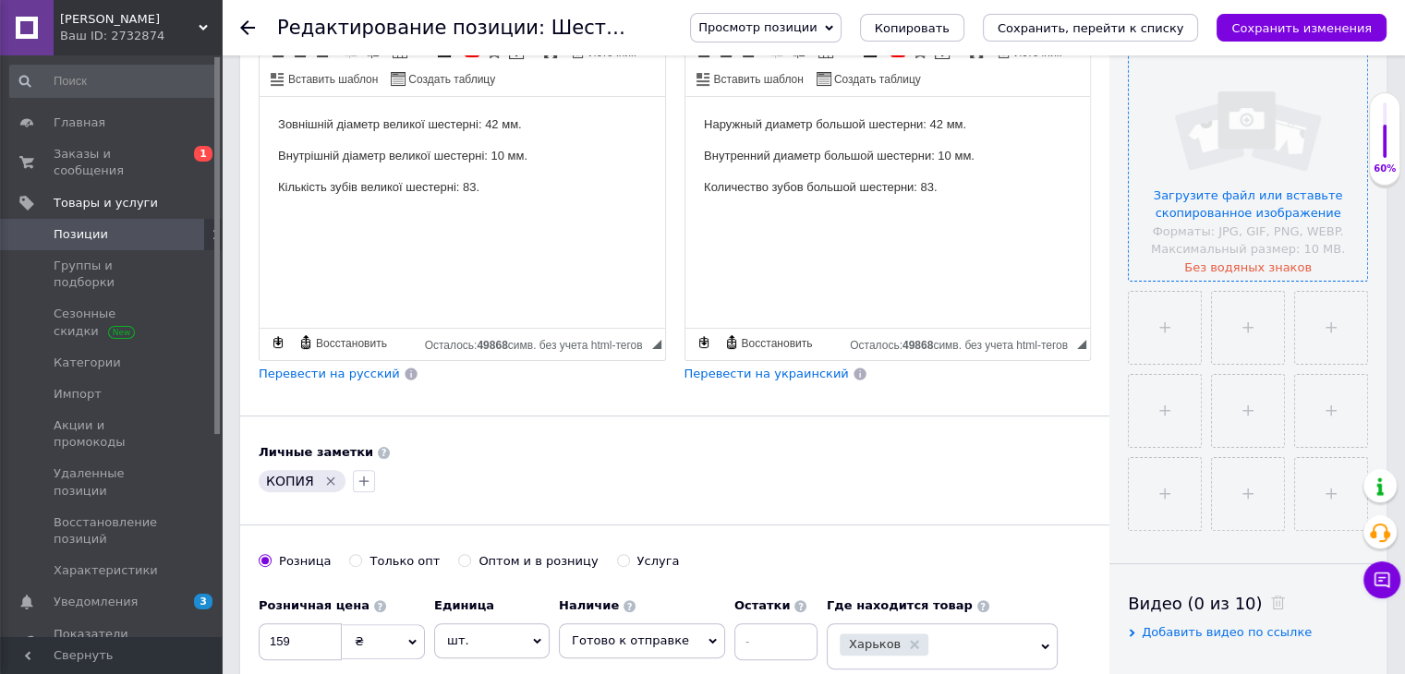
scroll to position [462, 0]
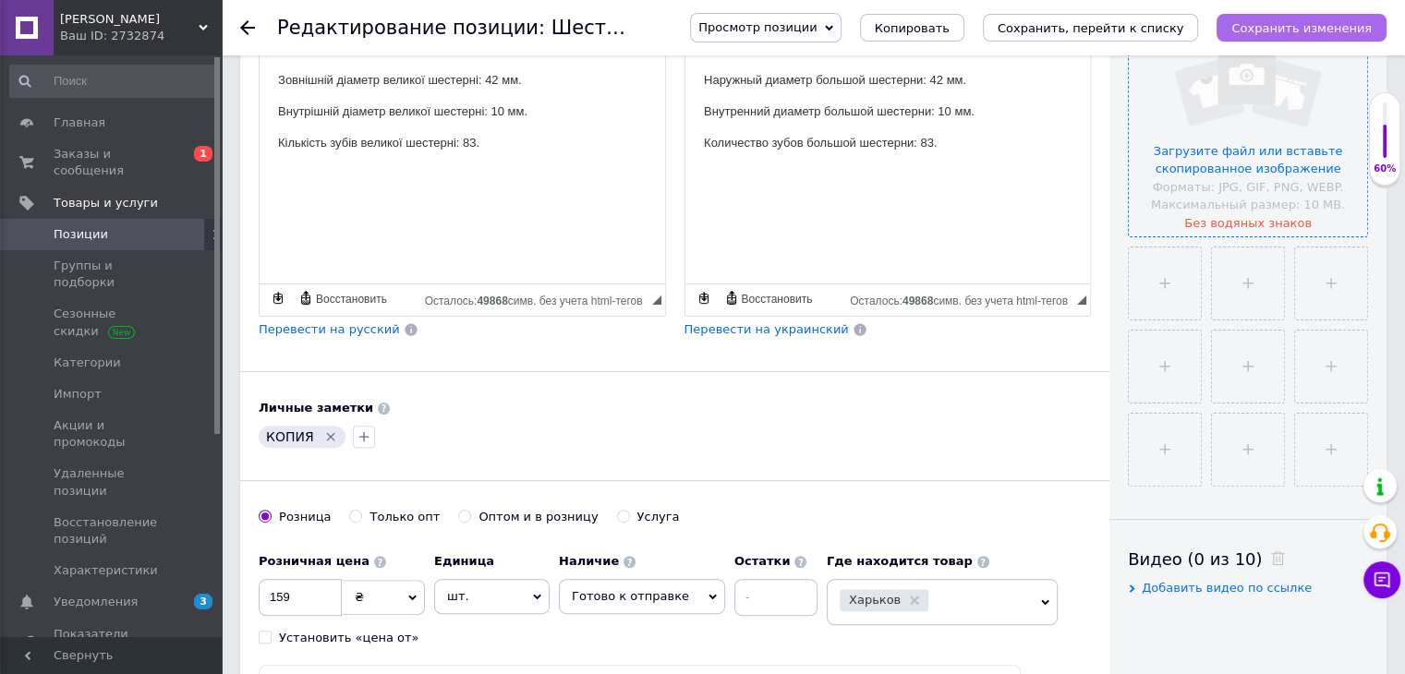
click at [1286, 33] on icon "Сохранить изменения" at bounding box center [1301, 28] width 140 height 14
click at [1271, 33] on icon "Сохранить изменения" at bounding box center [1301, 28] width 140 height 14
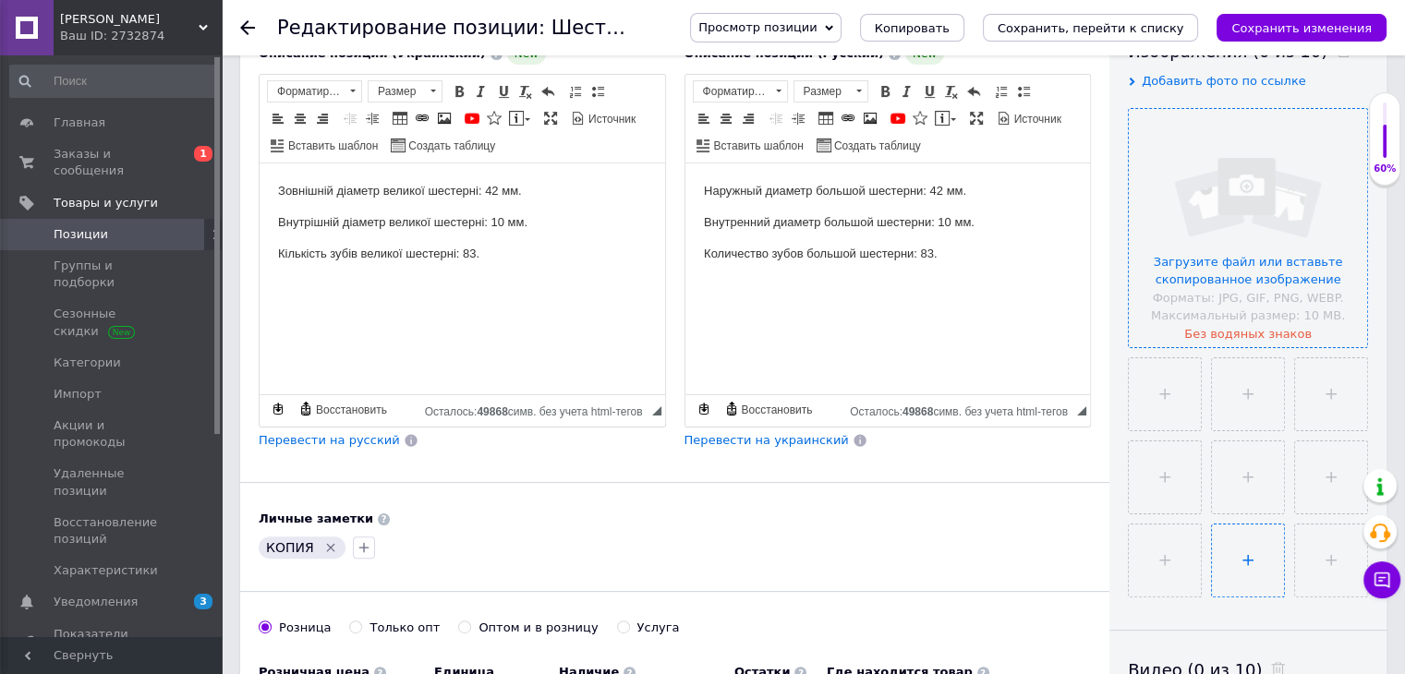
scroll to position [277, 0]
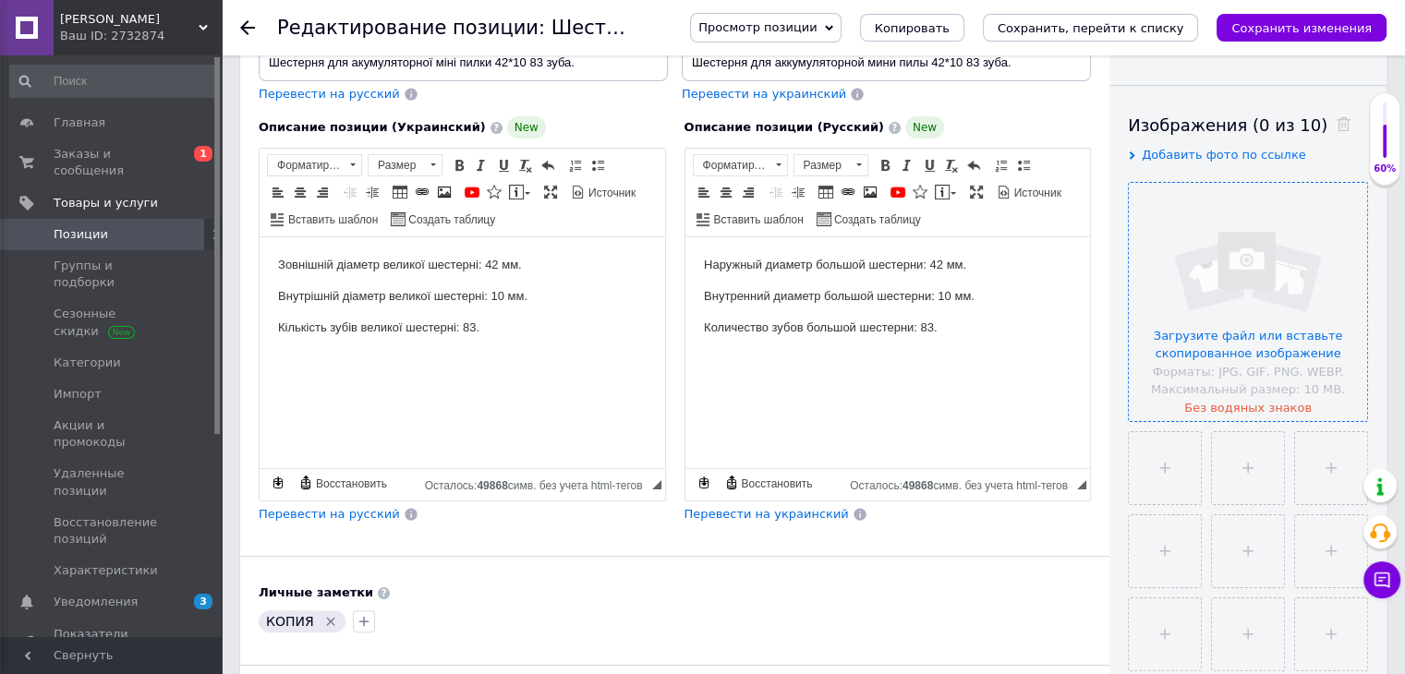
click at [1228, 337] on input "file" at bounding box center [1248, 302] width 238 height 238
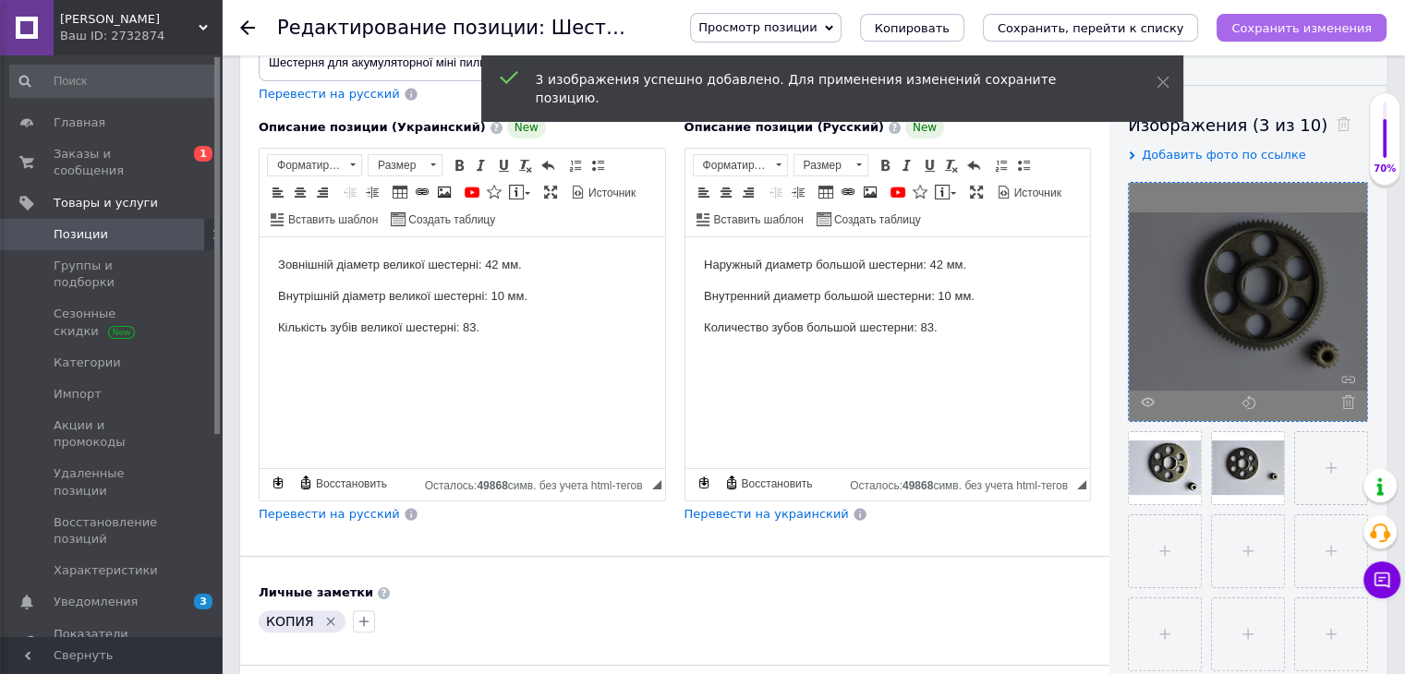
click at [1271, 21] on icon "Сохранить изменения" at bounding box center [1301, 28] width 140 height 14
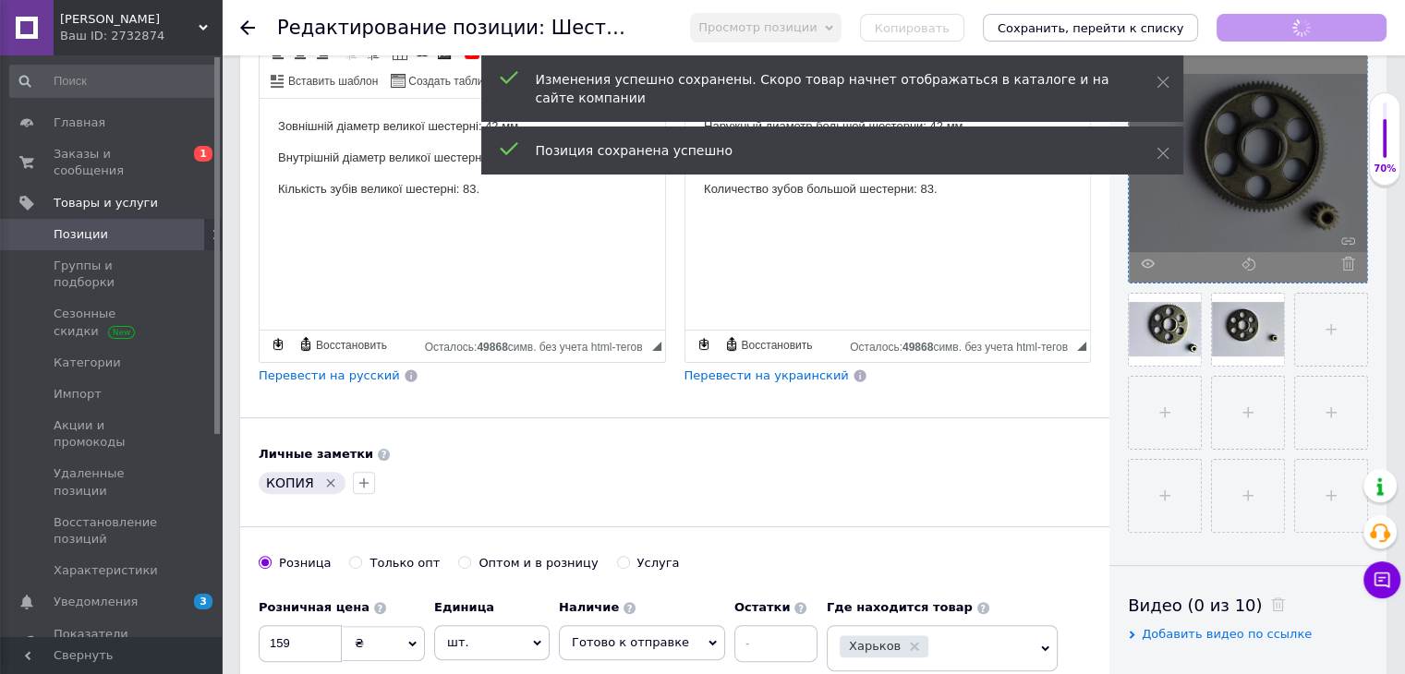
scroll to position [462, 0]
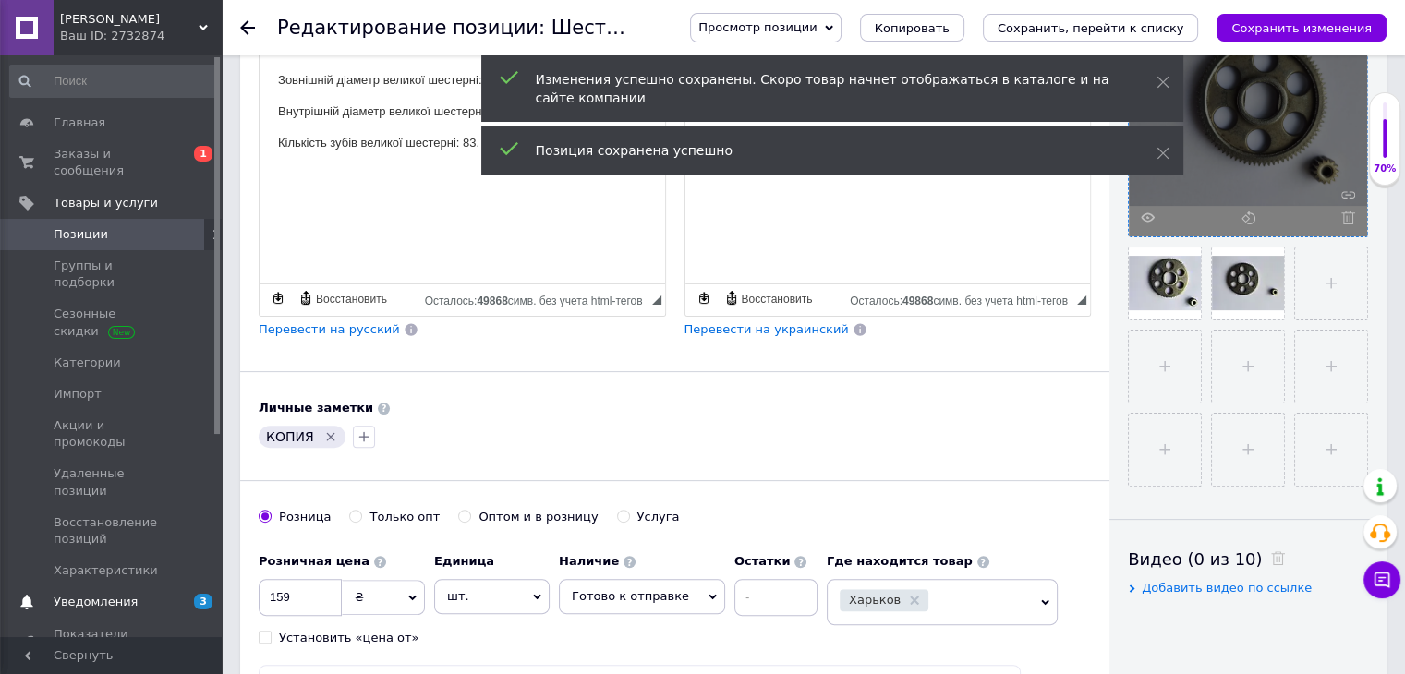
click at [103, 594] on span "Уведомления" at bounding box center [96, 602] width 84 height 17
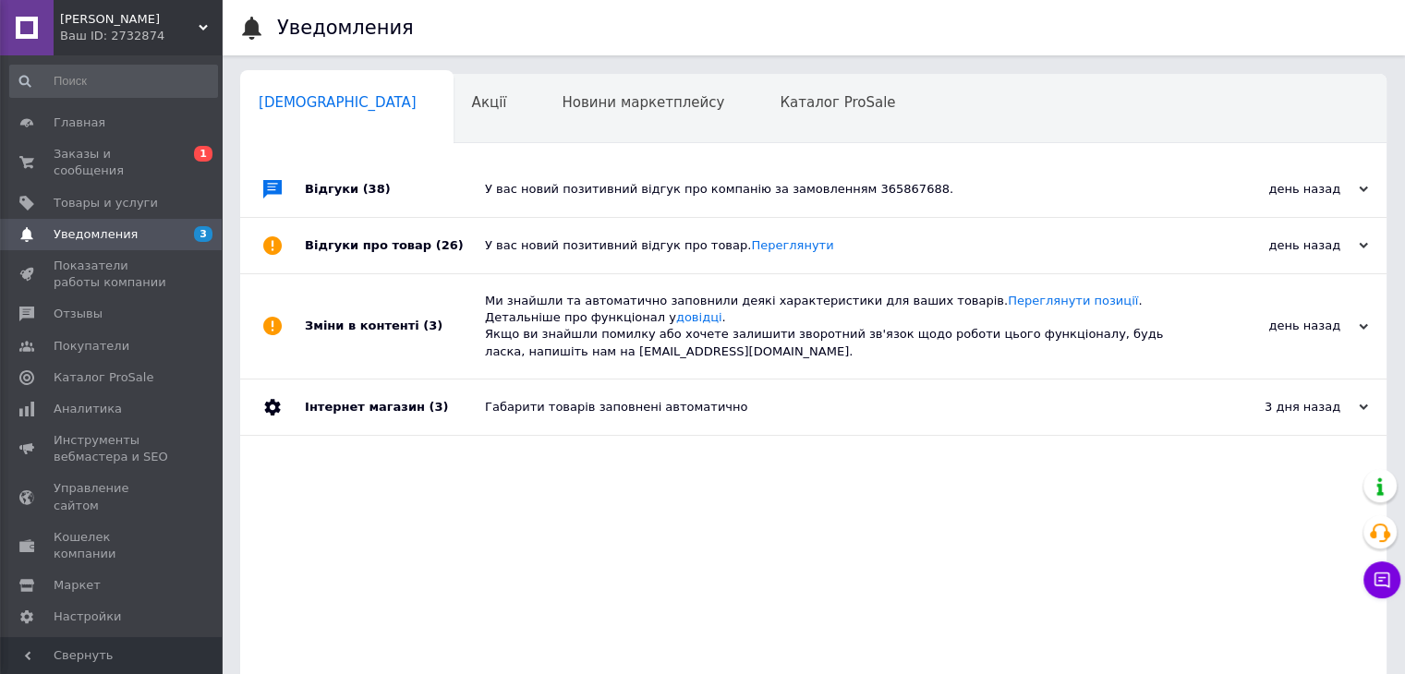
click at [628, 200] on div "У вас новий позитивний відгук про компанію за замовленням 365867688." at bounding box center [834, 189] width 698 height 55
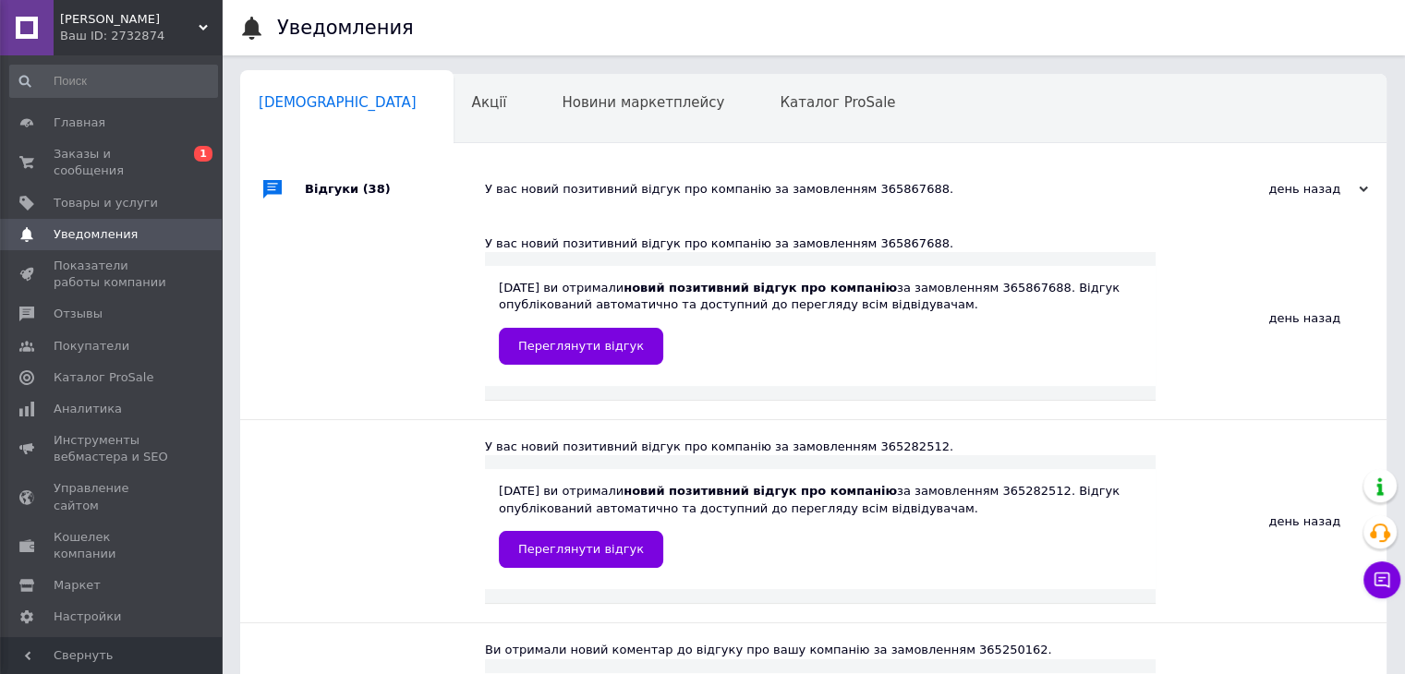
click at [619, 194] on div "У вас новий позитивний відгук про компанію за замовленням 365867688." at bounding box center [834, 189] width 698 height 17
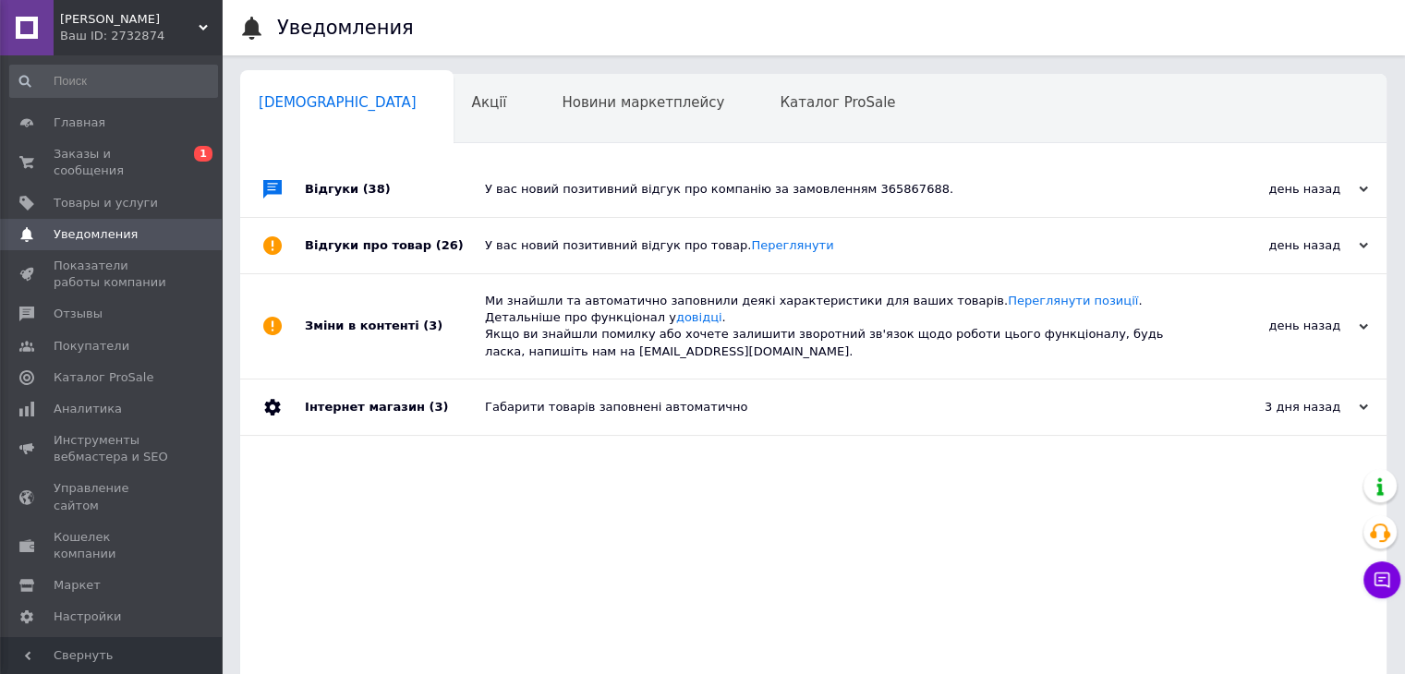
click at [619, 194] on div "У вас новий позитивний відгук про компанію за замовленням 365867688." at bounding box center [834, 189] width 698 height 17
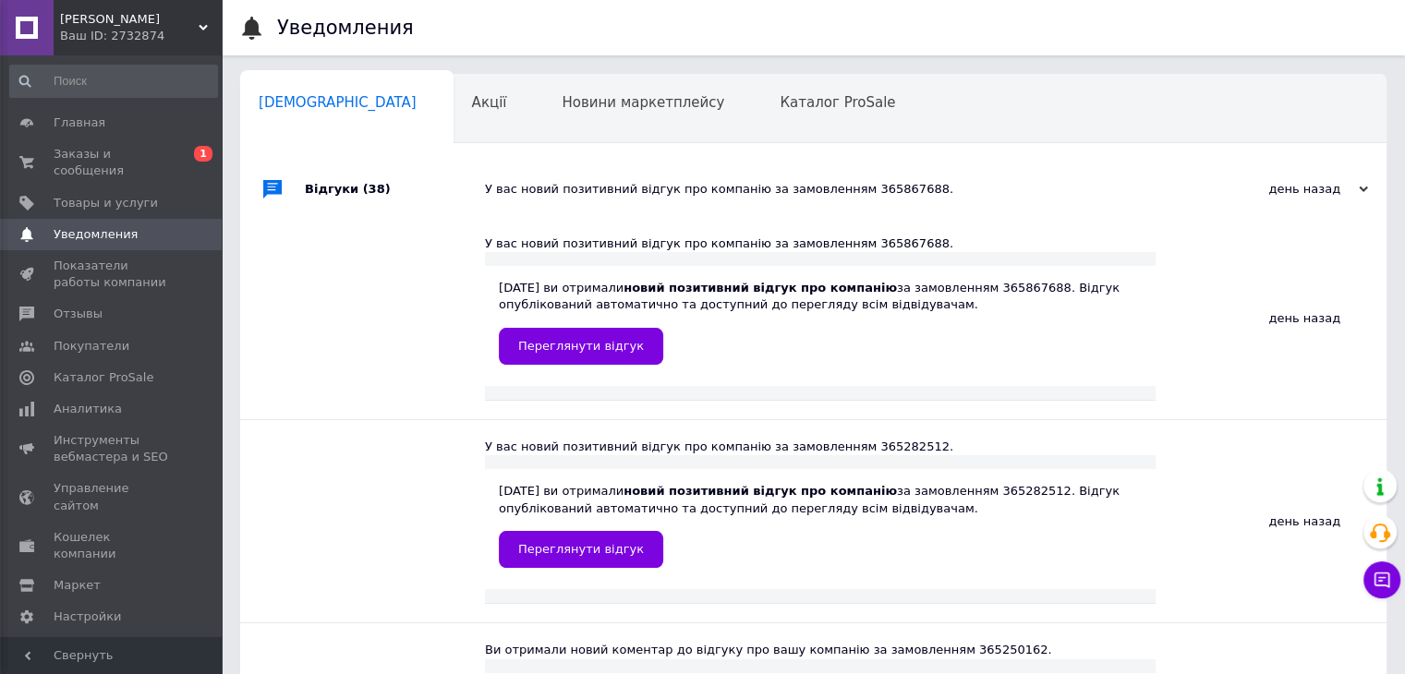
click at [573, 190] on div "У вас новий позитивний відгук про компанію за замовленням 365867688." at bounding box center [834, 189] width 698 height 17
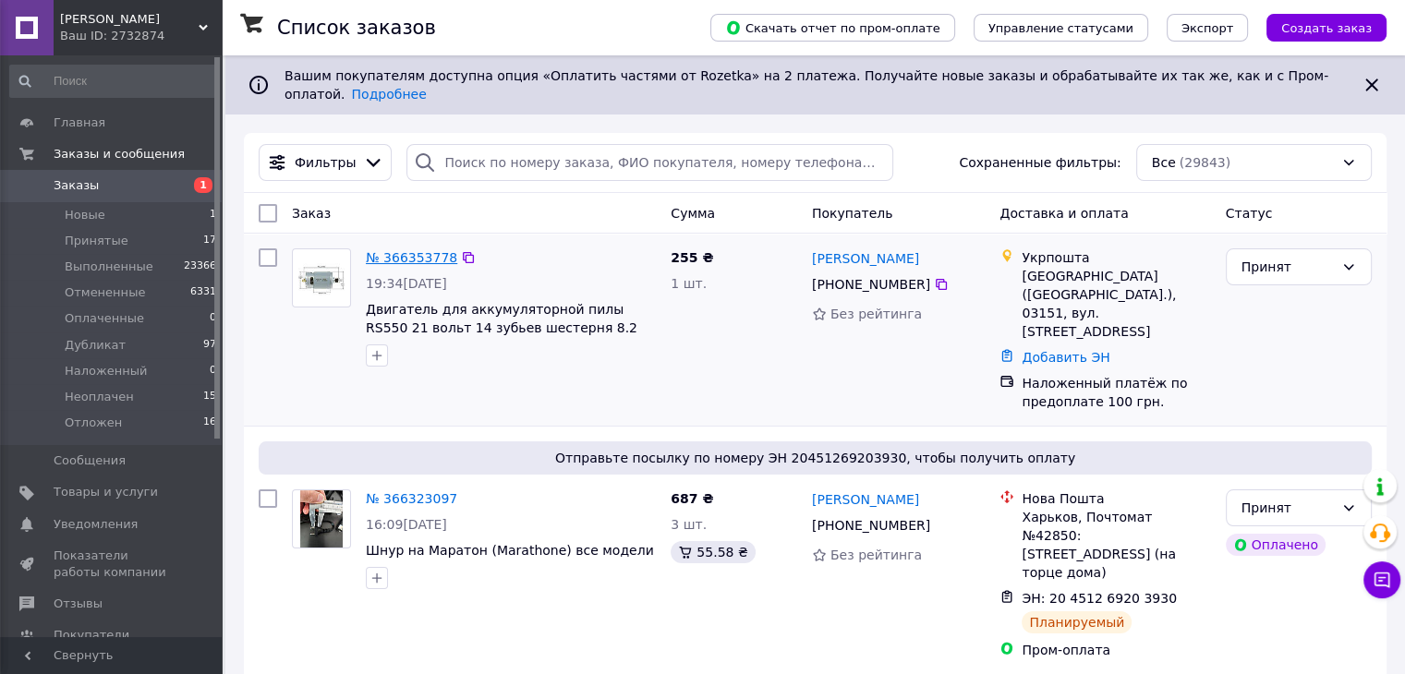
click at [426, 250] on link "№ 366353778" at bounding box center [411, 257] width 91 height 15
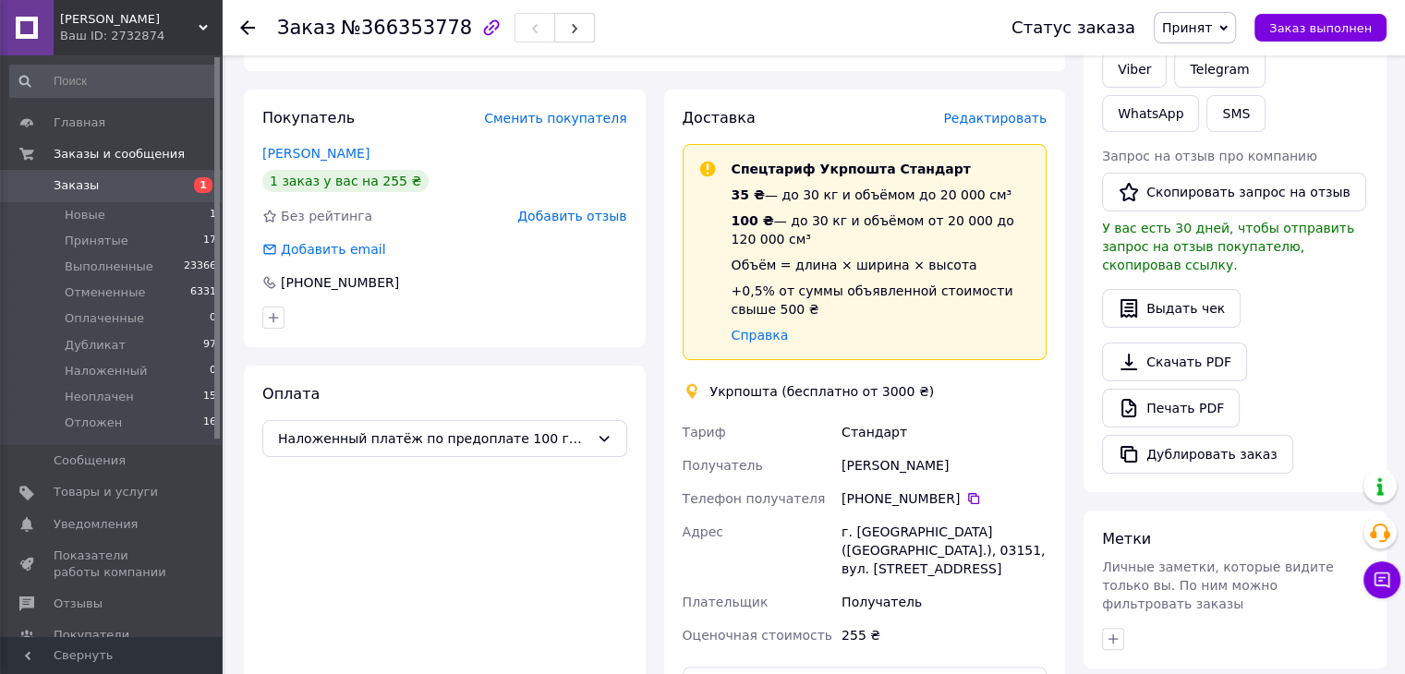
scroll to position [92, 0]
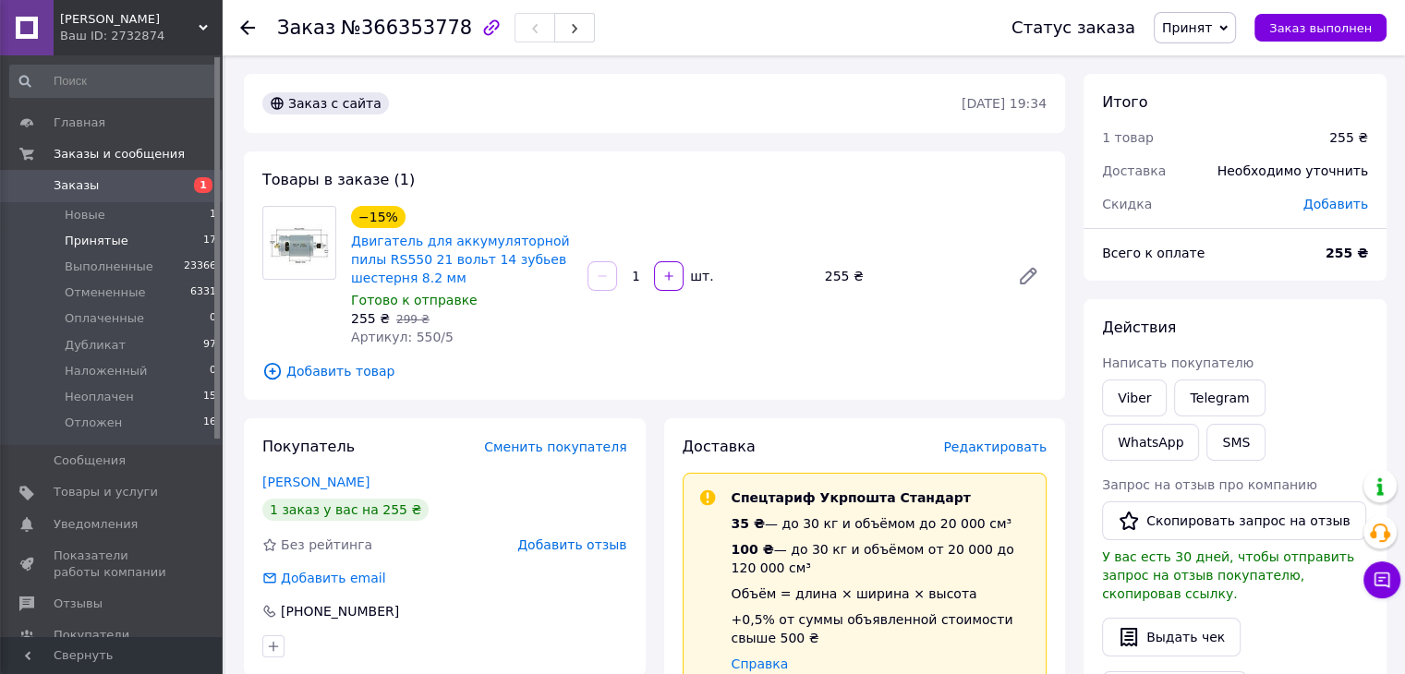
click at [94, 247] on span "Принятые" at bounding box center [97, 241] width 64 height 17
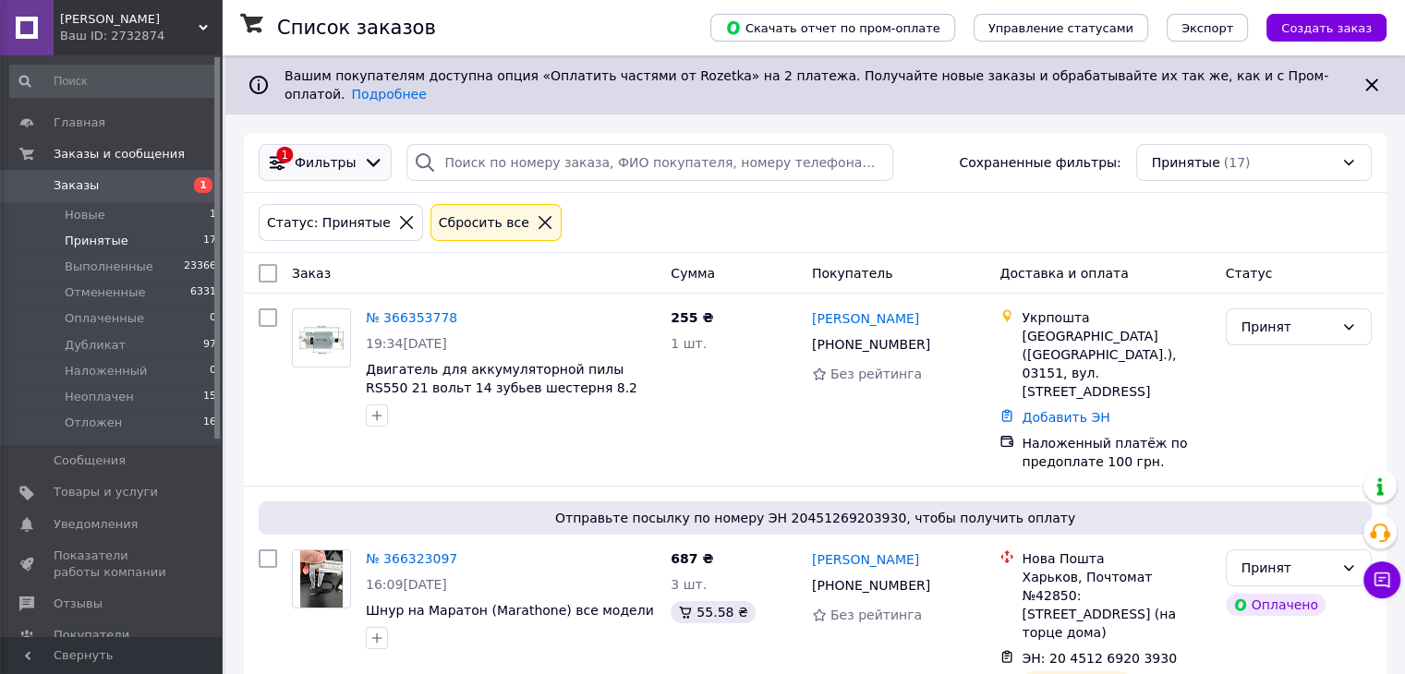
click at [276, 155] on icon at bounding box center [278, 163] width 16 height 16
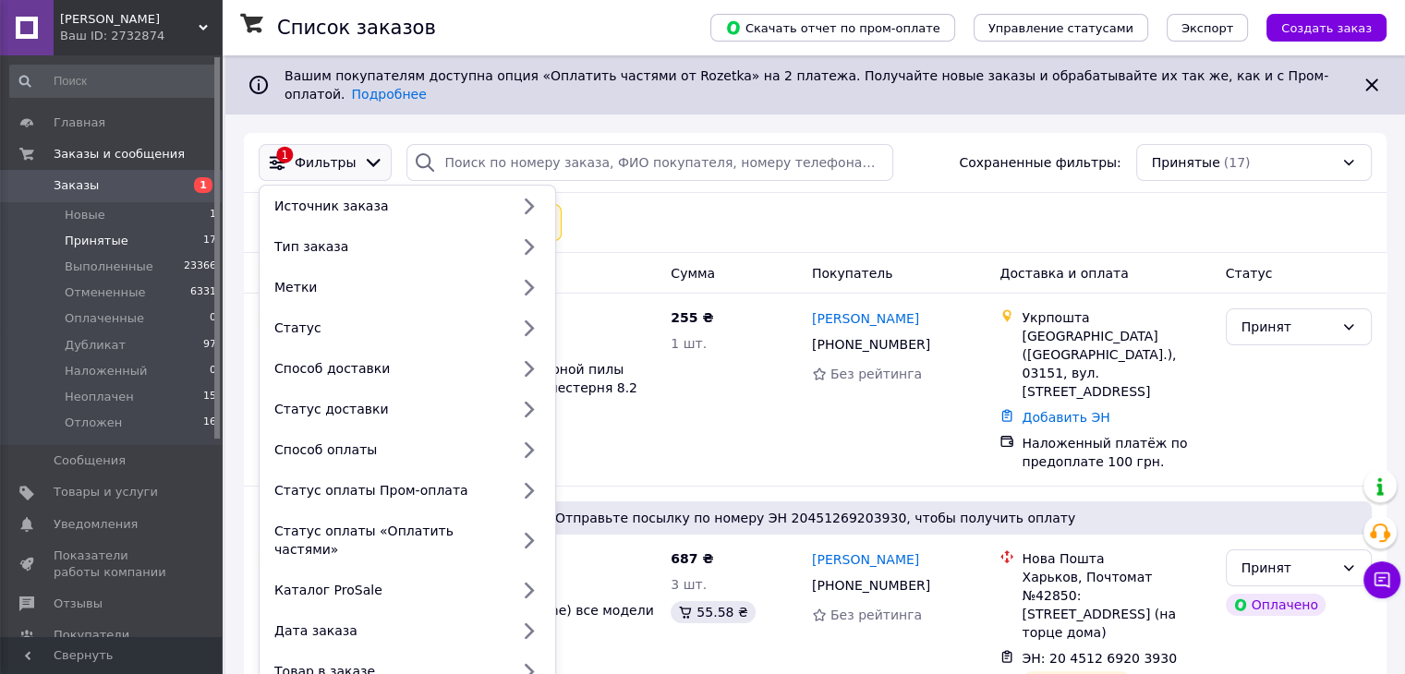
click at [276, 155] on icon at bounding box center [278, 163] width 16 height 16
